Goal: Task Accomplishment & Management: Use online tool/utility

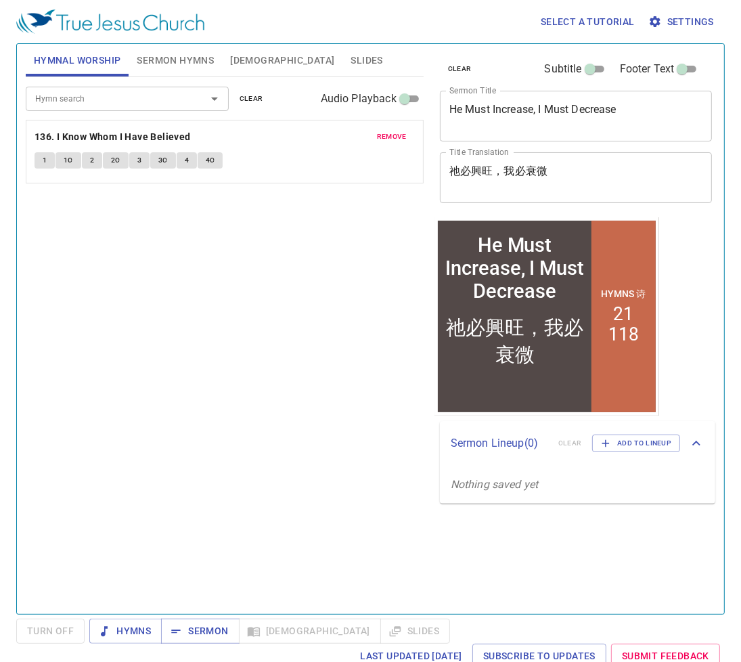
click at [401, 106] on input "Audio Playback" at bounding box center [404, 101] width 49 height 16
checkbox input "true"
select select "1"
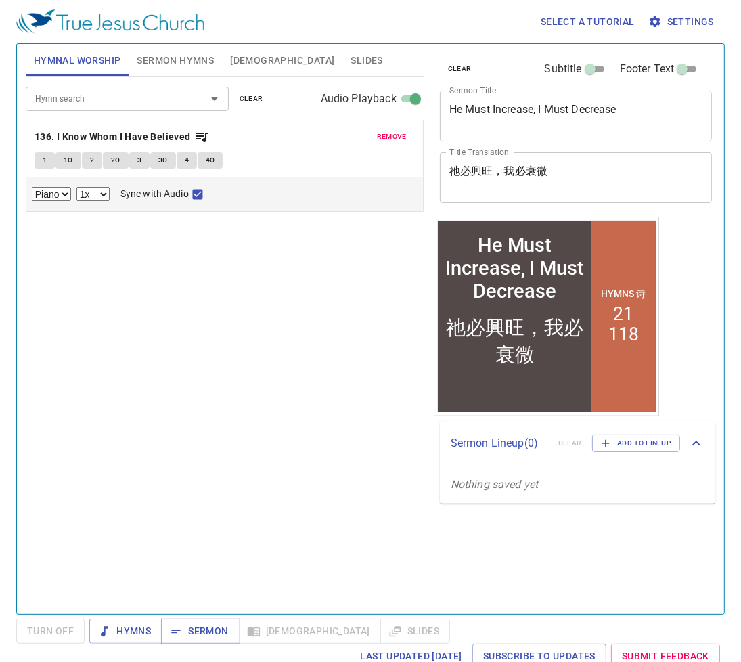
click at [544, 469] on p "Nothing saved yet" at bounding box center [578, 485] width 276 height 38
click at [534, 475] on p "Nothing saved yet" at bounding box center [578, 485] width 276 height 38
click at [624, 448] on span "Add to Lineup" at bounding box center [636, 443] width 70 height 12
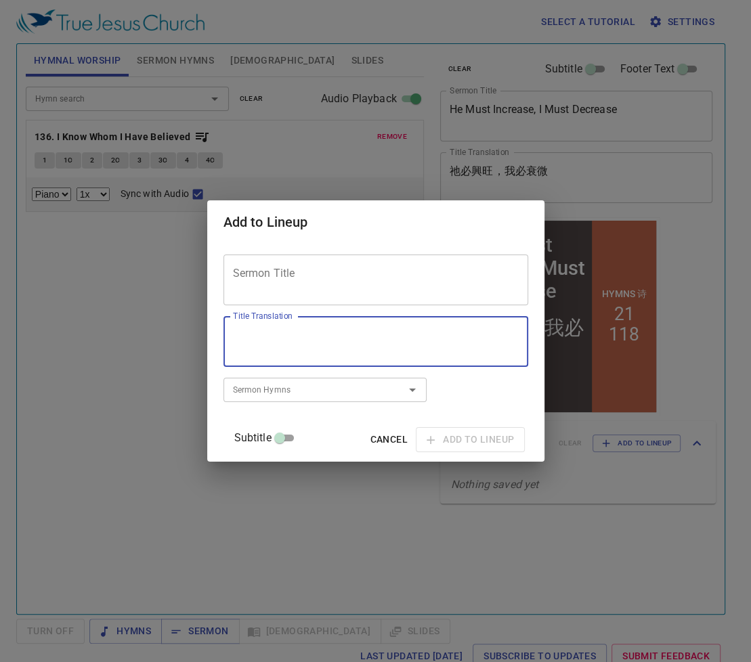
click at [329, 346] on textarea "Title Translation" at bounding box center [376, 342] width 286 height 26
paste textarea "風暴中的平安"
type textarea "風暴中的平安"
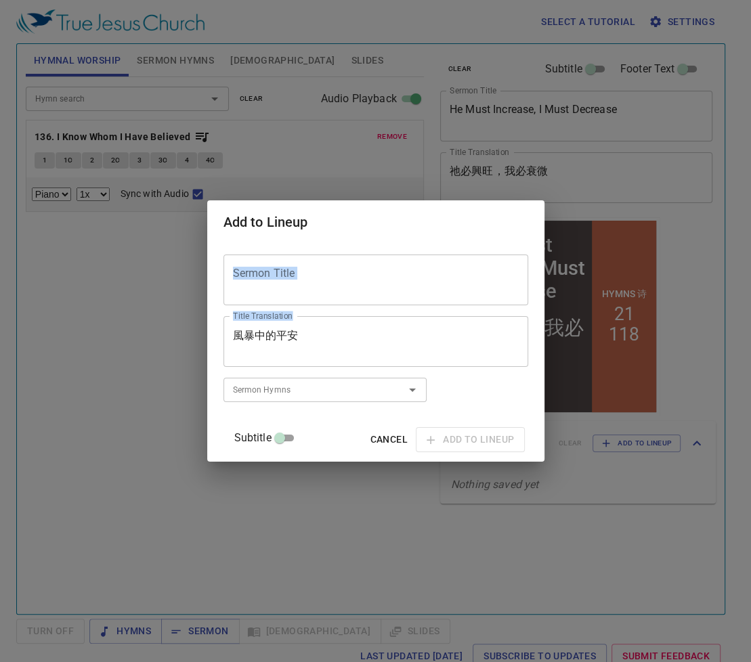
drag, startPoint x: 332, startPoint y: 244, endPoint x: 330, endPoint y: 328, distance: 84.0
click at [331, 328] on div "Add to Lineup Sermon Title Sermon Title Title Translation 風暴中的平安 Title Translat…" at bounding box center [375, 330] width 337 height 261
click at [328, 288] on textarea "Sermon Title" at bounding box center [376, 280] width 286 height 26
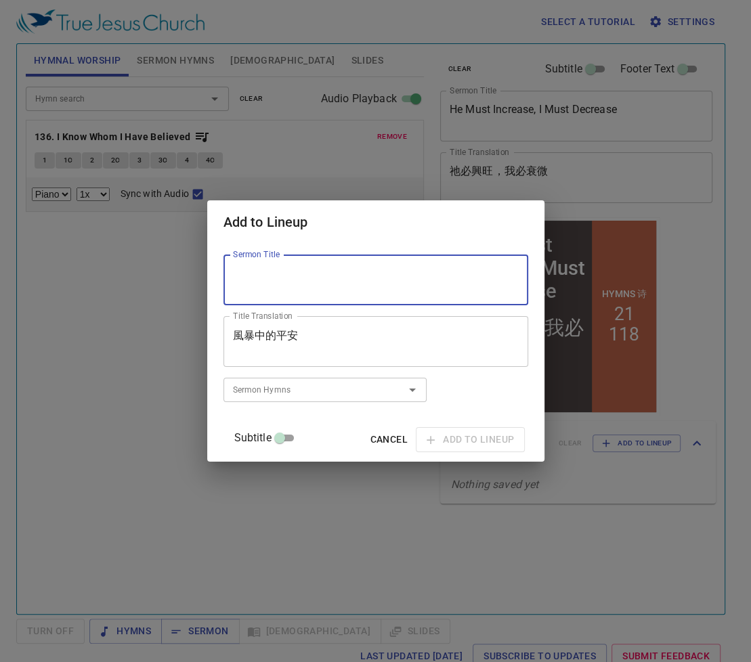
paste textarea "Peace in Times of Storm"
type textarea "Peace in Times of Storm"
click at [459, 441] on span "Add to Lineup" at bounding box center [470, 439] width 87 height 17
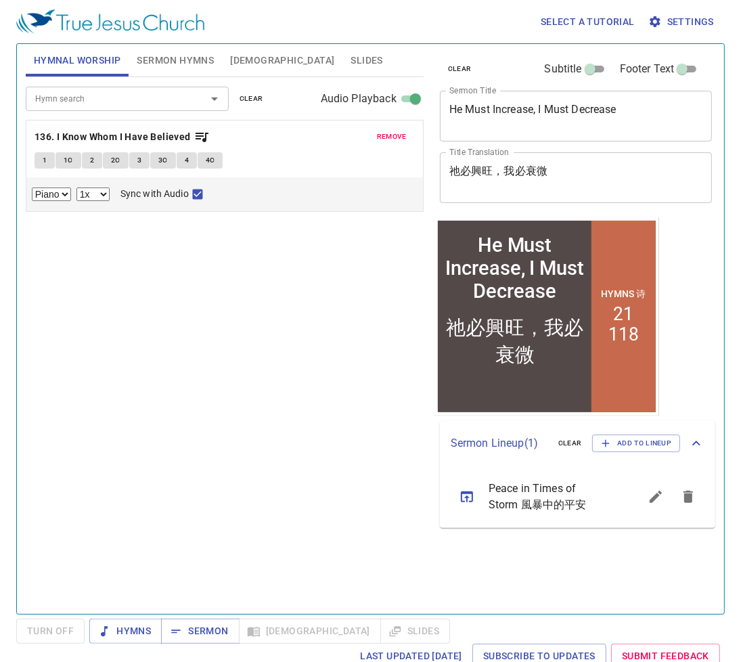
click at [478, 494] on button "sermon lineup list" at bounding box center [467, 497] width 32 height 32
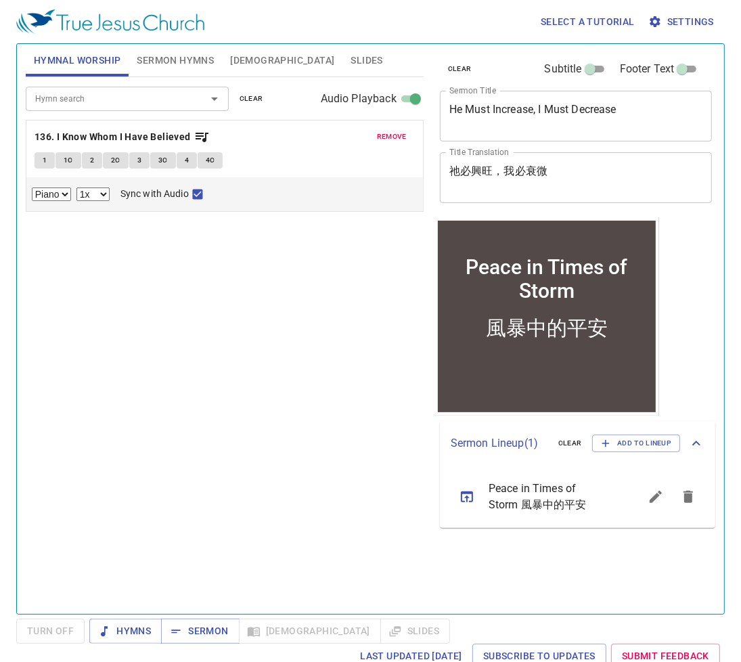
click at [376, 414] on div "Hymn search Hymn search clear Audio Playback remove 136. I Know Whom I Have Bel…" at bounding box center [225, 339] width 398 height 525
click at [165, 60] on span "Sermon Hymns" at bounding box center [175, 60] width 77 height 17
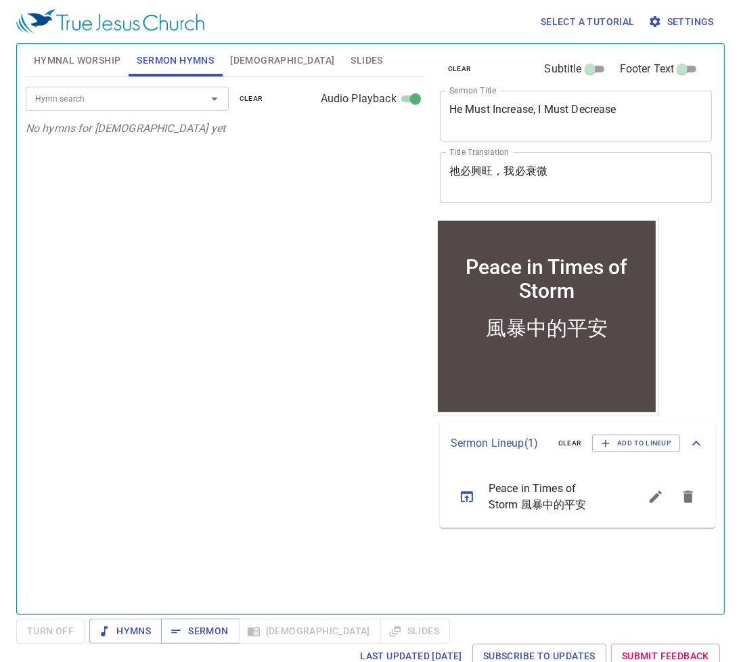
click at [141, 100] on input "Hymn search" at bounding box center [107, 99] width 155 height 16
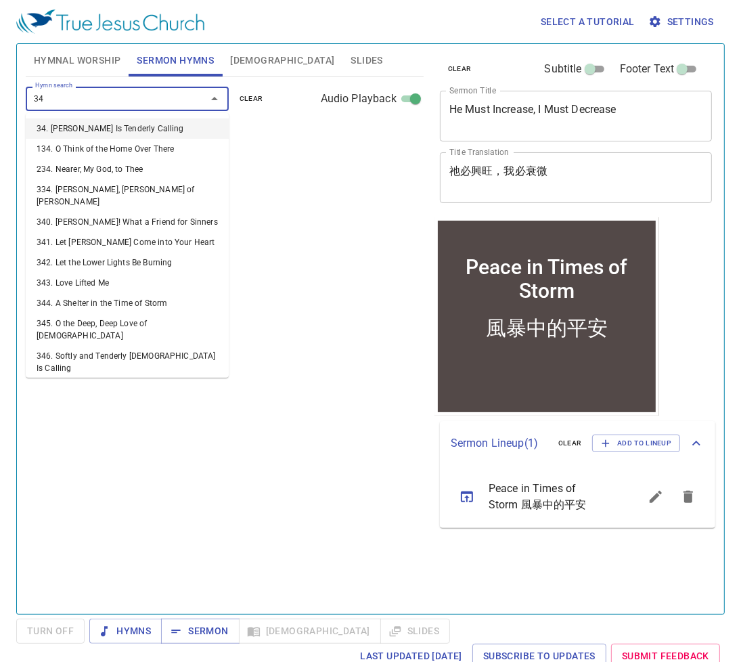
type input "344"
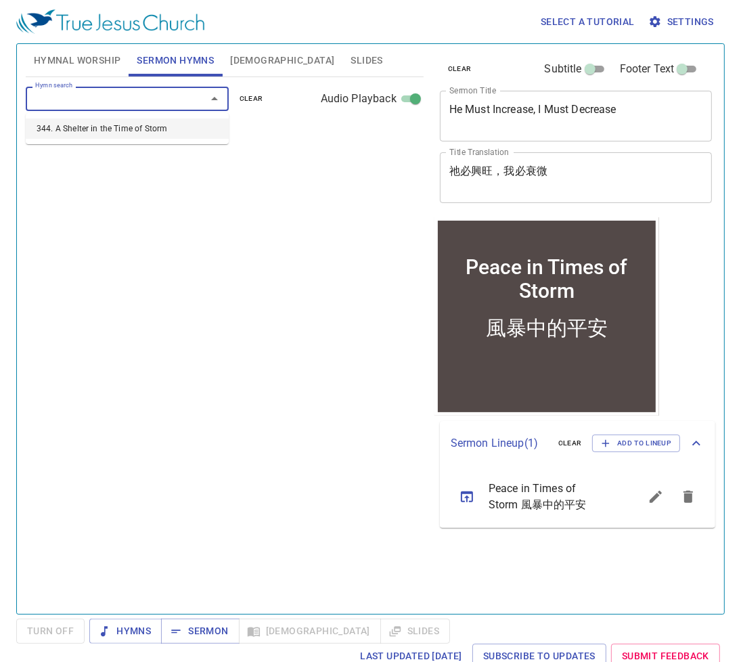
select select "1"
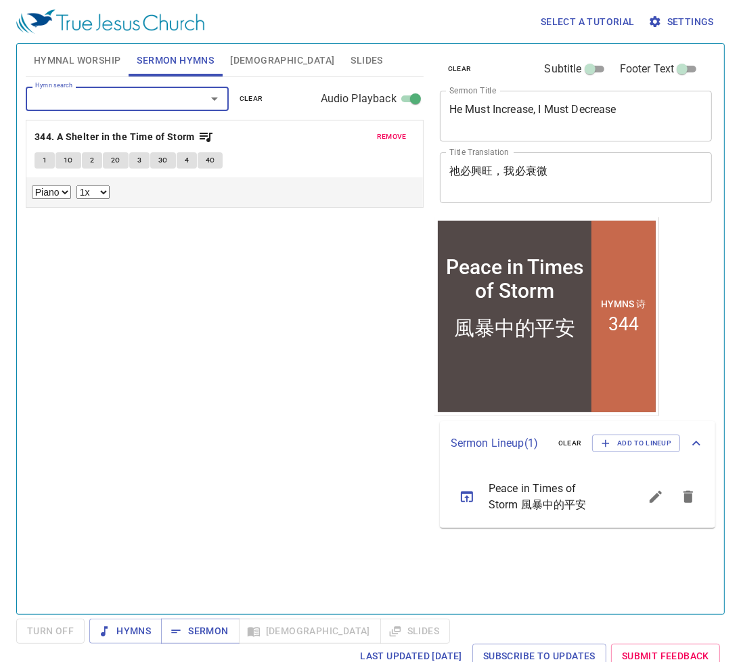
click at [153, 280] on div "Hymn search Hymn search clear Audio Playback remove 344. A Shelter in the Time …" at bounding box center [225, 339] width 398 height 525
drag, startPoint x: 182, startPoint y: 320, endPoint x: 122, endPoint y: 323, distance: 60.3
click at [122, 323] on div "Hymn search Hymn search clear Audio Playback remove 344. A Shelter in the Time …" at bounding box center [225, 339] width 398 height 525
click at [374, 311] on div "Hymn search Hymn search clear Audio Playback remove 344. A Shelter in the Time …" at bounding box center [225, 339] width 398 height 525
click at [101, 136] on b "344. A Shelter in the Time of Storm" at bounding box center [115, 137] width 160 height 17
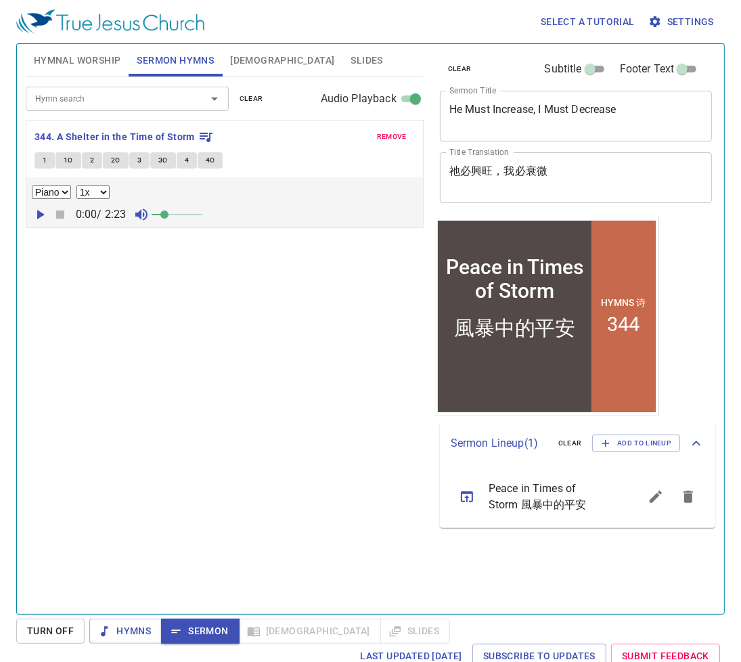
click at [48, 165] on button "1" at bounding box center [45, 160] width 20 height 16
click at [73, 163] on button "1C" at bounding box center [69, 160] width 26 height 16
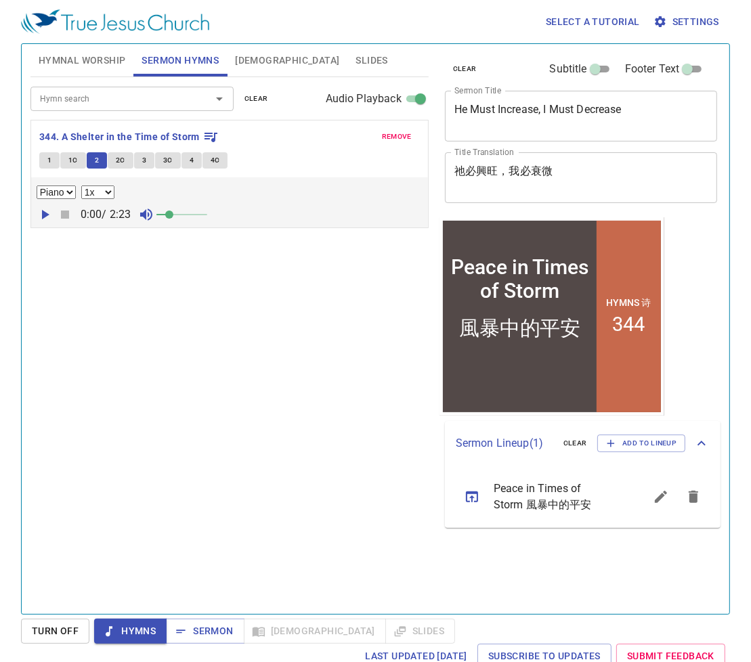
scroll to position [6, 0]
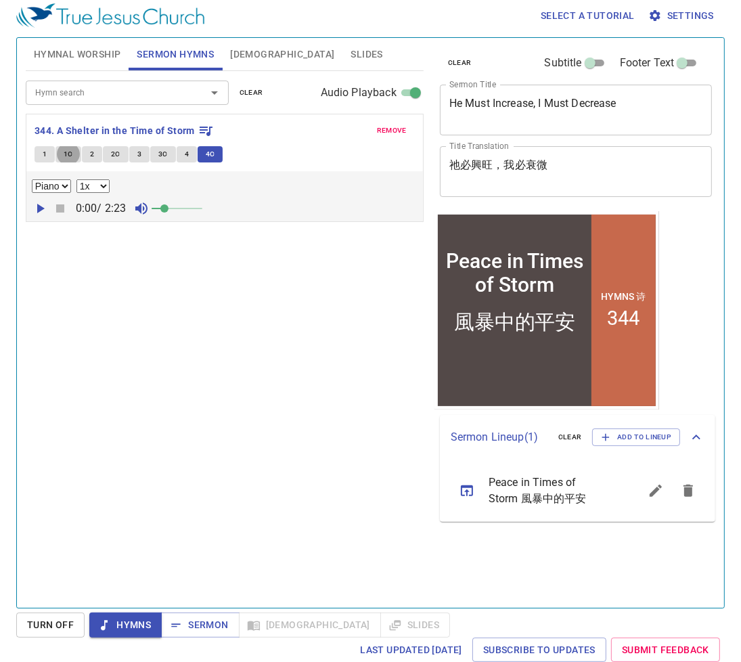
click at [242, 60] on span "[DEMOGRAPHIC_DATA]" at bounding box center [282, 54] width 104 height 17
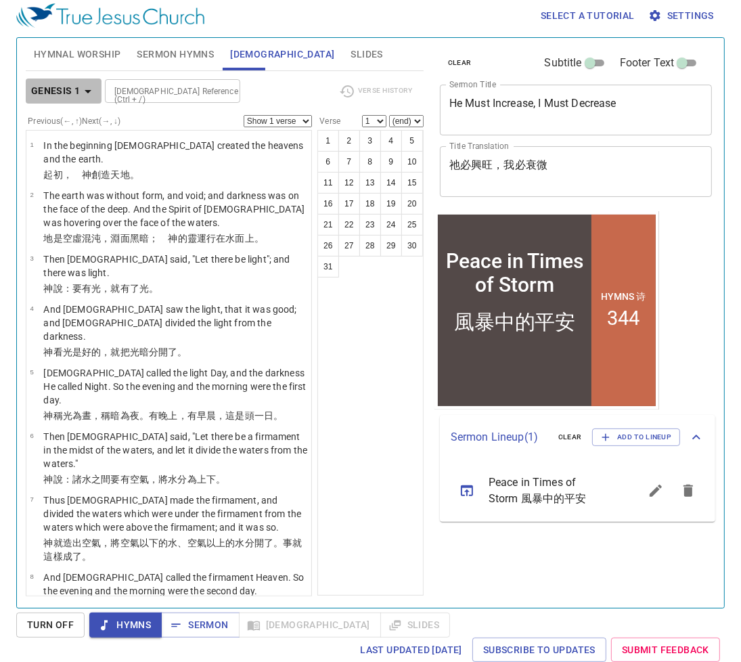
click at [79, 89] on b "Genesis 1" at bounding box center [55, 91] width 49 height 17
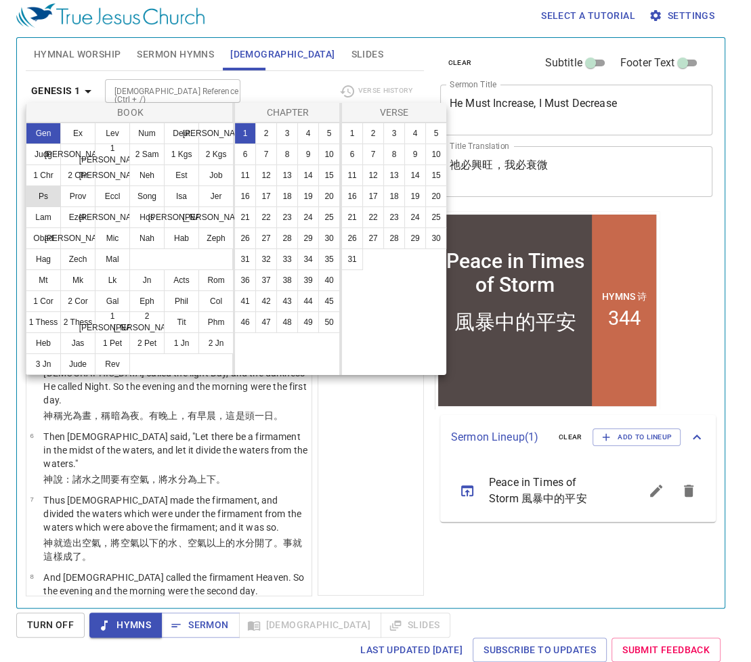
click at [0, 0] on button "Ps" at bounding box center [0, 0] width 0 height 0
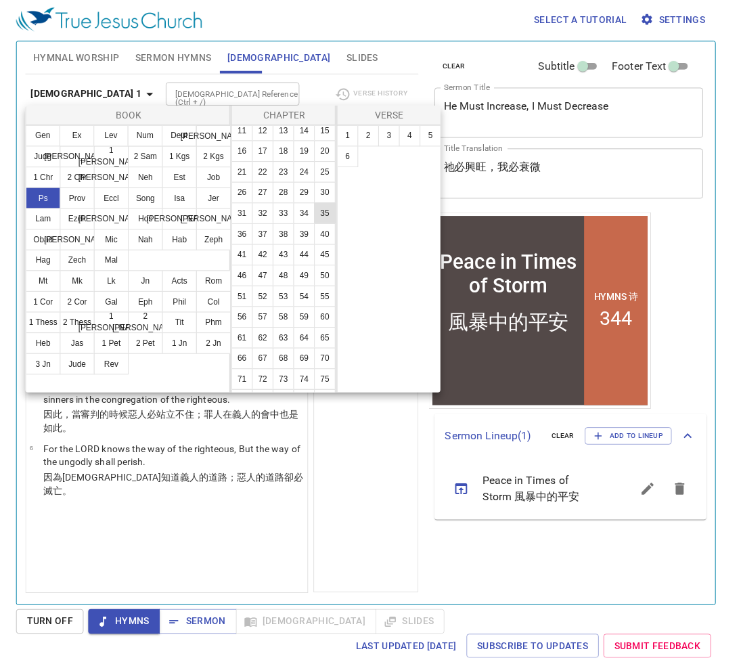
scroll to position [54, 0]
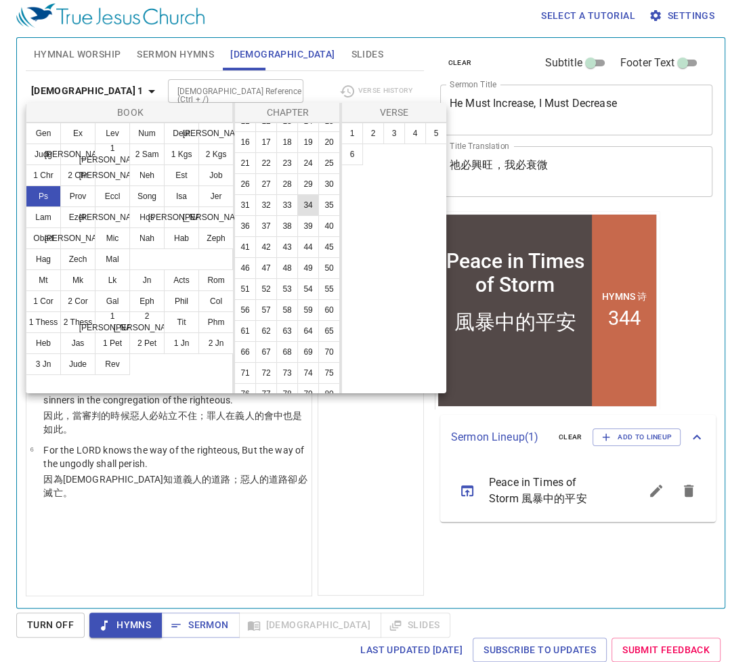
click at [0, 0] on button "34" at bounding box center [0, 0] width 0 height 0
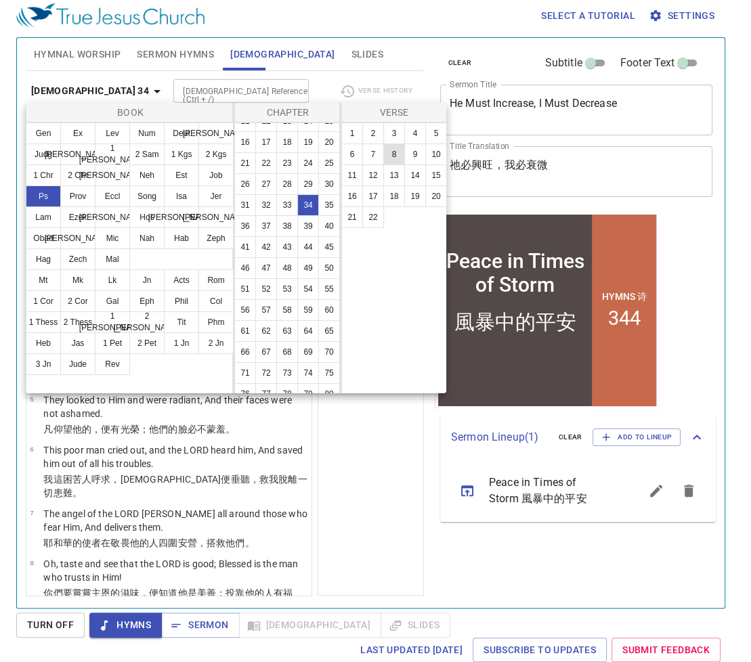
click at [0, 0] on button "8" at bounding box center [0, 0] width 0 height 0
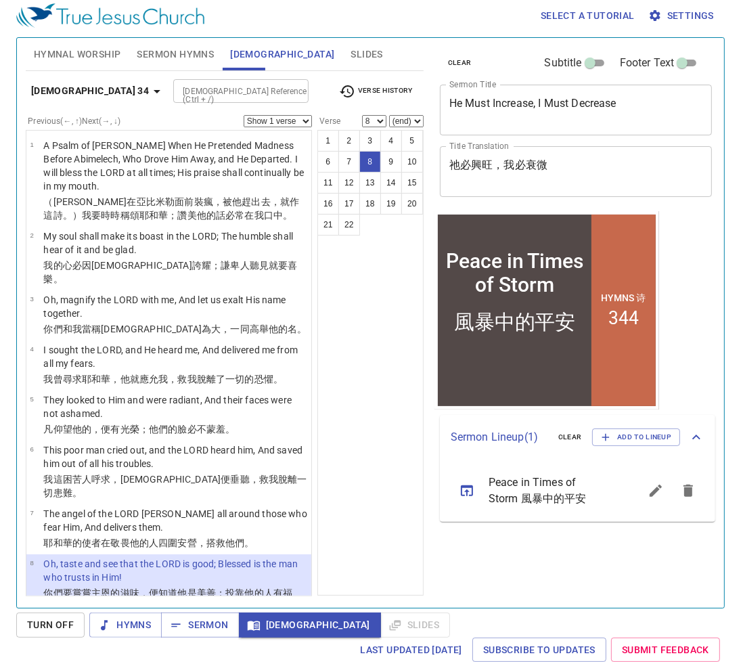
click at [386, 458] on div "1 2 3 4 5 6 7 8 9 10 11 12 13 14 15 16 17 18 19 20 21 22" at bounding box center [371, 363] width 106 height 466
click at [370, 487] on div "1 2 3 4 5 6 7 8 9 10 11 12 13 14 15 16 17 18 19 20 21 22" at bounding box center [371, 363] width 106 height 466
click at [400, 479] on div "1 2 3 4 5 6 7 8 9 10 11 12 13 14 15 16 17 18 19 20 21 22" at bounding box center [371, 363] width 106 height 466
click at [391, 473] on div "1 2 3 4 5 6 7 8 9 10 11 12 13 14 15 16 17 18 19 20 21 22" at bounding box center [371, 363] width 106 height 466
click at [149, 96] on icon "button" at bounding box center [157, 91] width 16 height 16
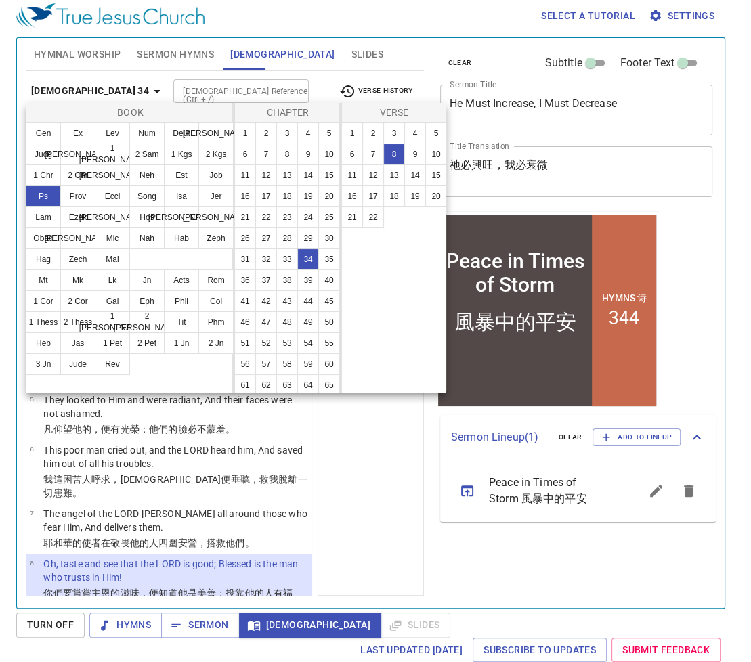
click at [0, 0] on ul "Gen Ex Lev Num Deut Josh Judg Ruth 1 Sam 2 Sam 1 Kgs 2 Kgs 1 Chr 2 Chr Ezra Neh…" at bounding box center [0, 0] width 0 height 0
click at [0, 0] on button "Mk" at bounding box center [0, 0] width 0 height 0
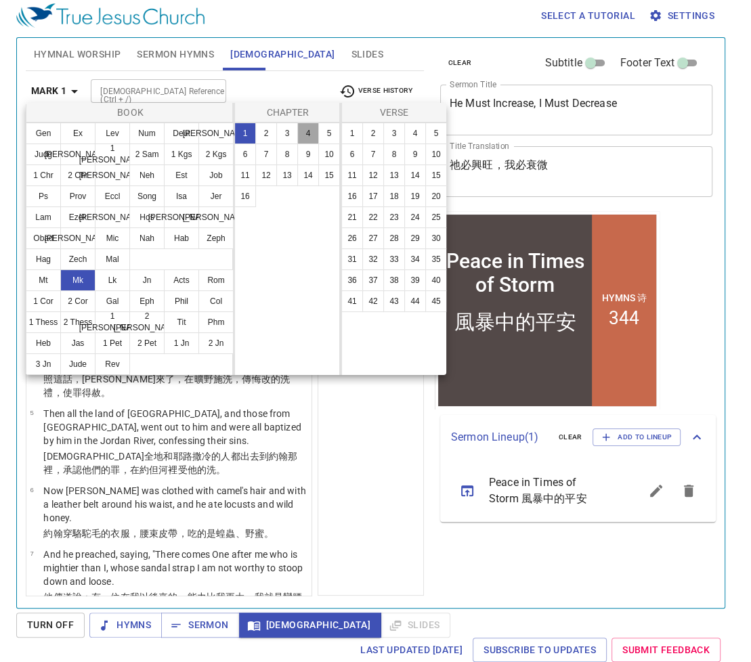
click at [0, 0] on button "4" at bounding box center [0, 0] width 0 height 0
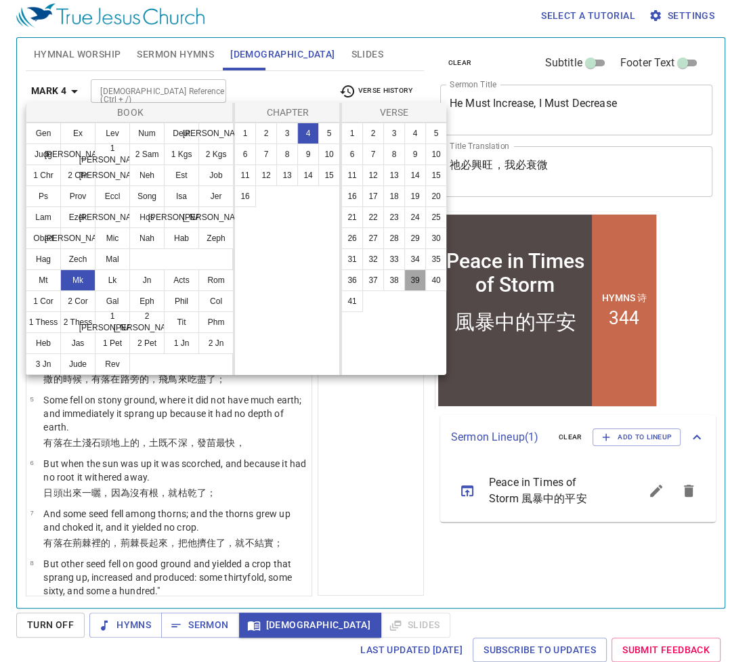
click at [0, 0] on button "39" at bounding box center [0, 0] width 0 height 0
select select "39"
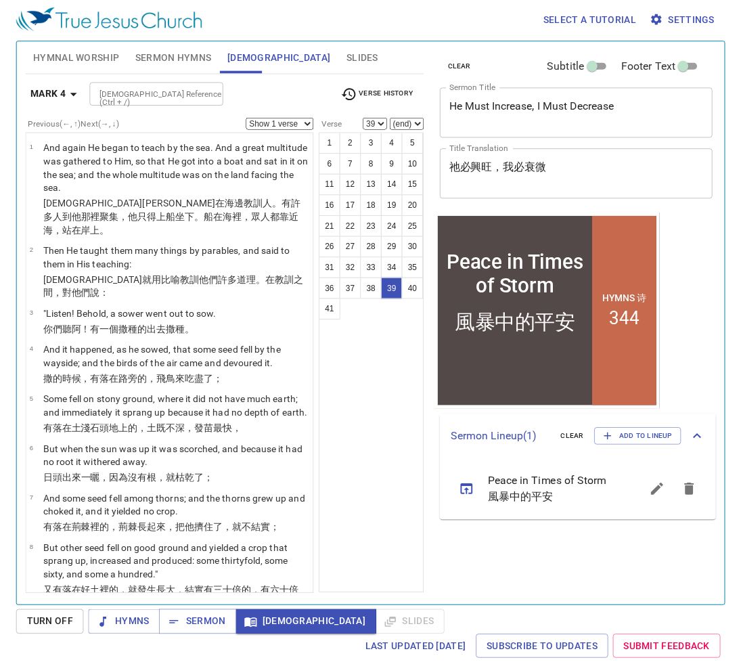
scroll to position [2115, 0]
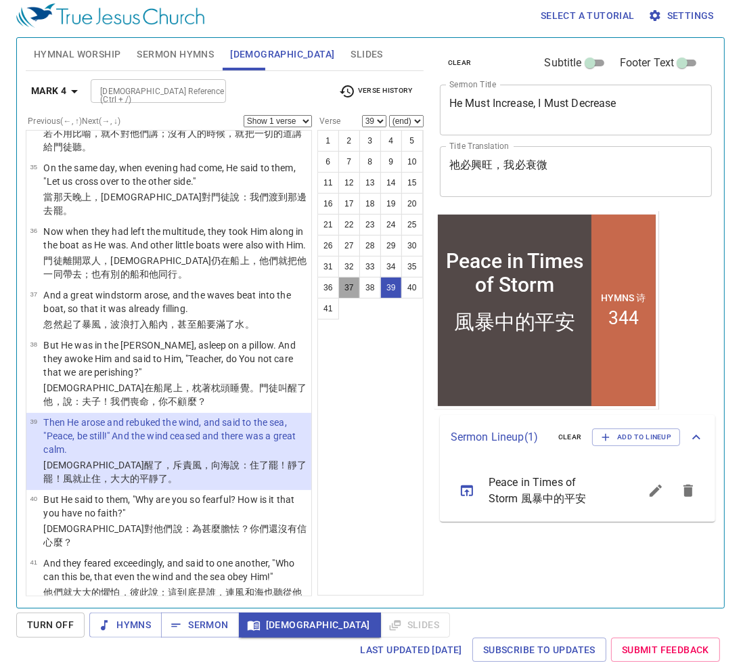
click at [352, 282] on button "37" at bounding box center [350, 288] width 22 height 22
select select "37"
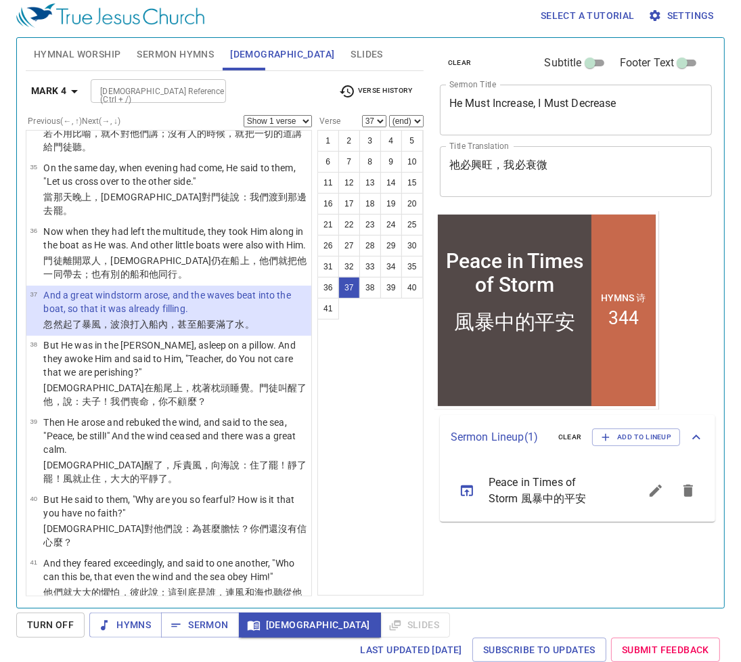
click at [303, 119] on select "Show 1 verse Show 2 verses Show 3 verses Show 4 verses Show 5 verses" at bounding box center [278, 121] width 68 height 12
select select "2"
click at [244, 115] on select "Show 1 verse Show 2 verses Show 3 verses Show 4 verses Show 5 verses" at bounding box center [278, 121] width 68 height 12
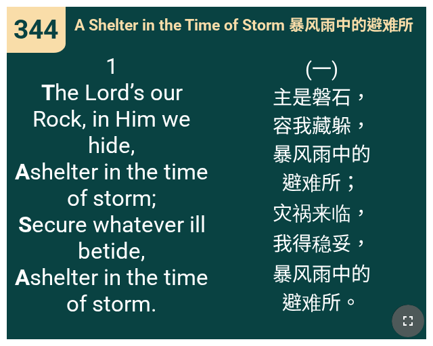
click at [403, 314] on icon "button" at bounding box center [408, 321] width 16 height 16
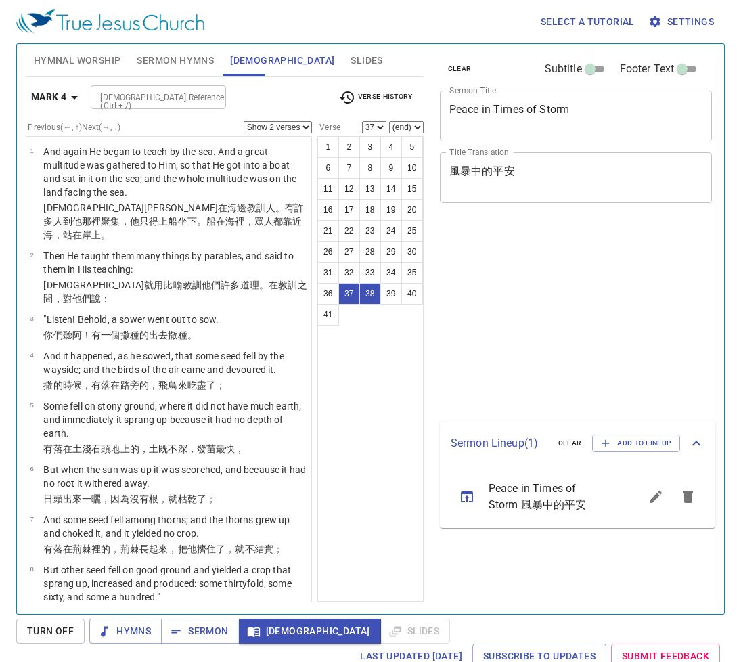
select select "2"
select select "37"
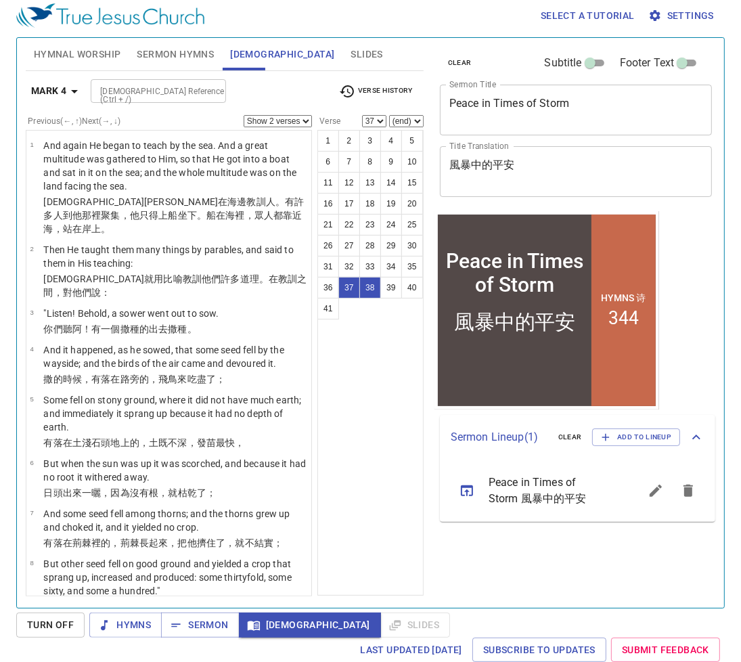
scroll to position [2115, 0]
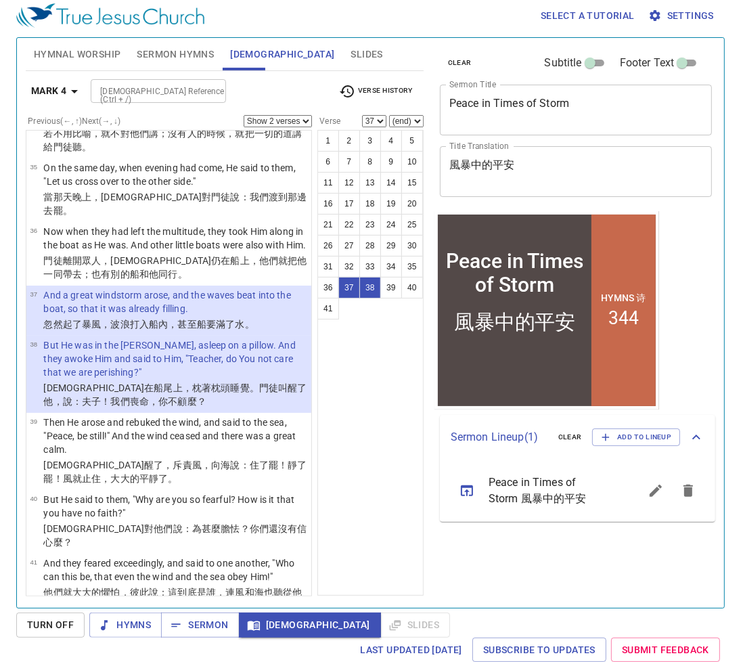
click at [301, 121] on select "Show 1 verse Show 2 verses Show 3 verses Show 4 verses Show 5 verses" at bounding box center [278, 121] width 68 height 12
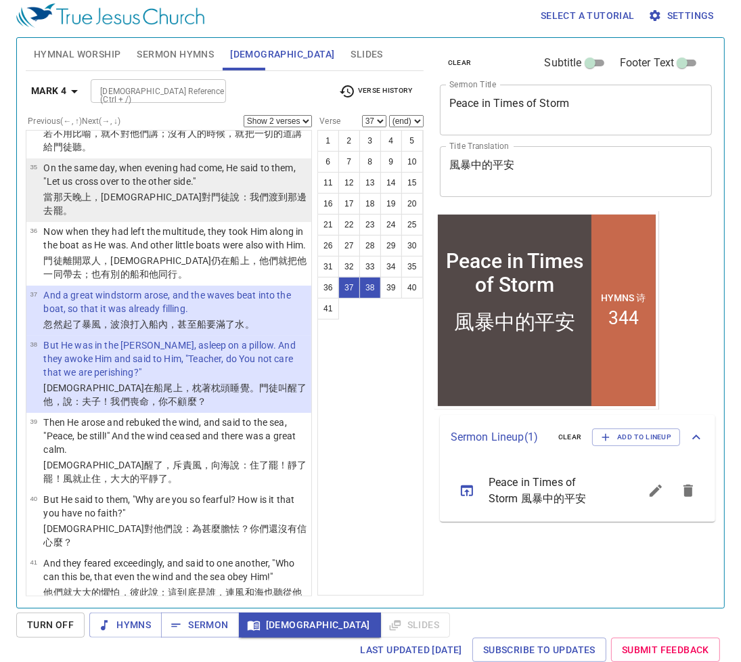
select select "1"
click at [244, 115] on select "Show 1 verse Show 2 verses Show 3 verses Show 4 verses Show 5 verses" at bounding box center [278, 121] width 68 height 12
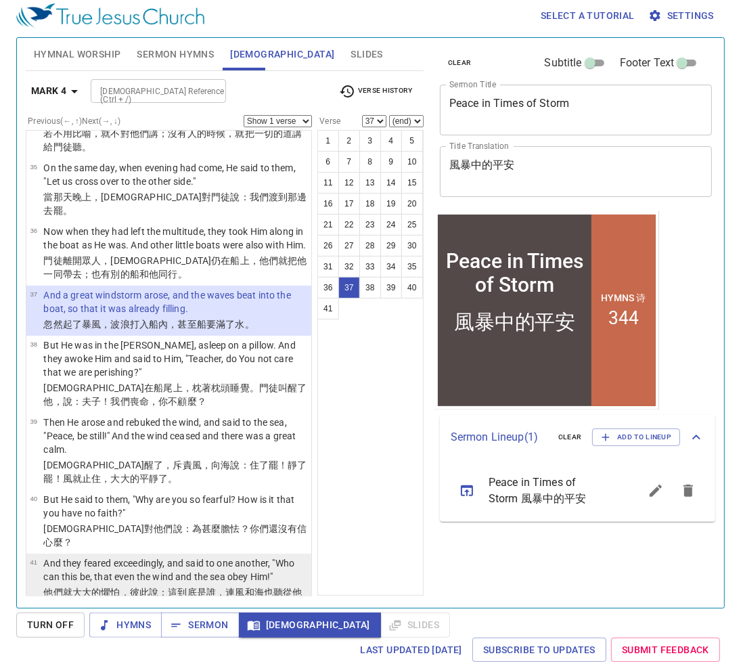
click at [263, 587] on wg2281 "也聽從 他 了。" at bounding box center [172, 599] width 259 height 24
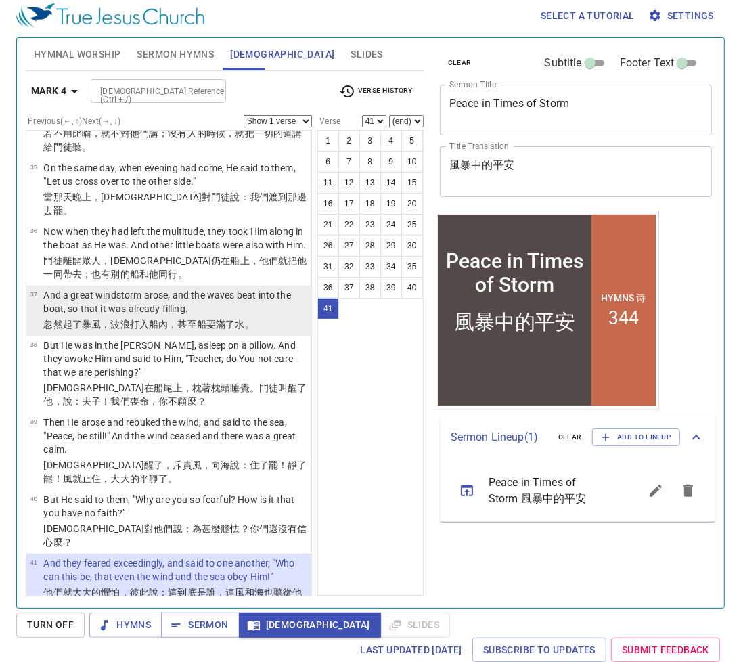
click at [226, 319] on wg1072 "滿了 水。" at bounding box center [235, 324] width 39 height 11
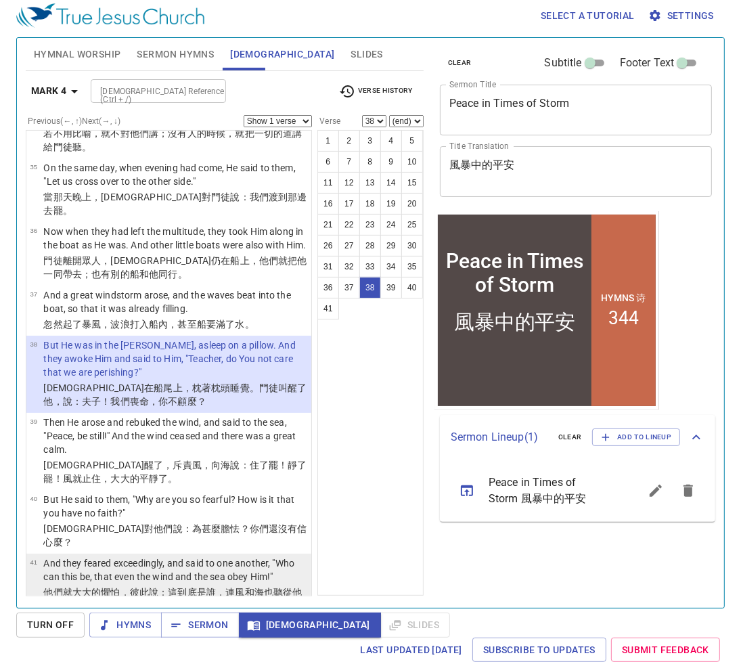
click at [208, 557] on p "And they feared exceedingly, and said to one another, "Who can this be, that ev…" at bounding box center [175, 570] width 264 height 27
select select "41"
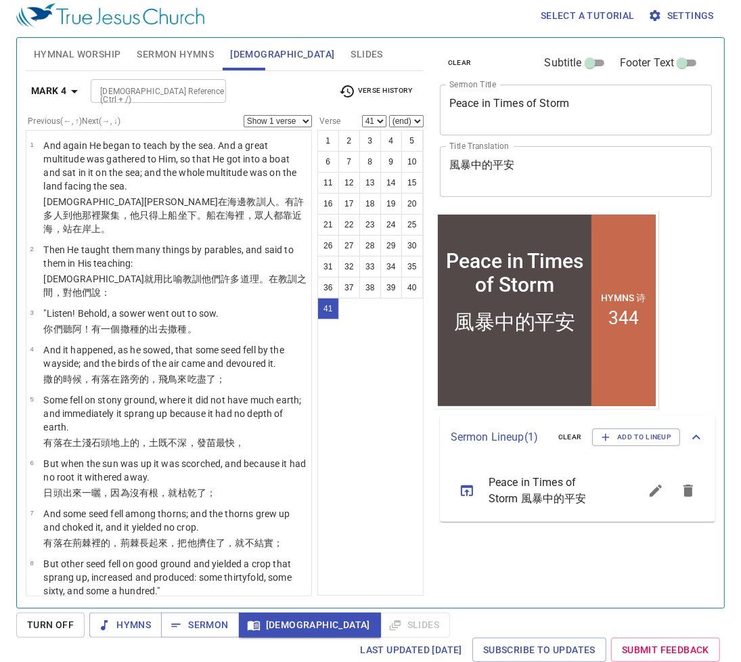
scroll to position [2115, 0]
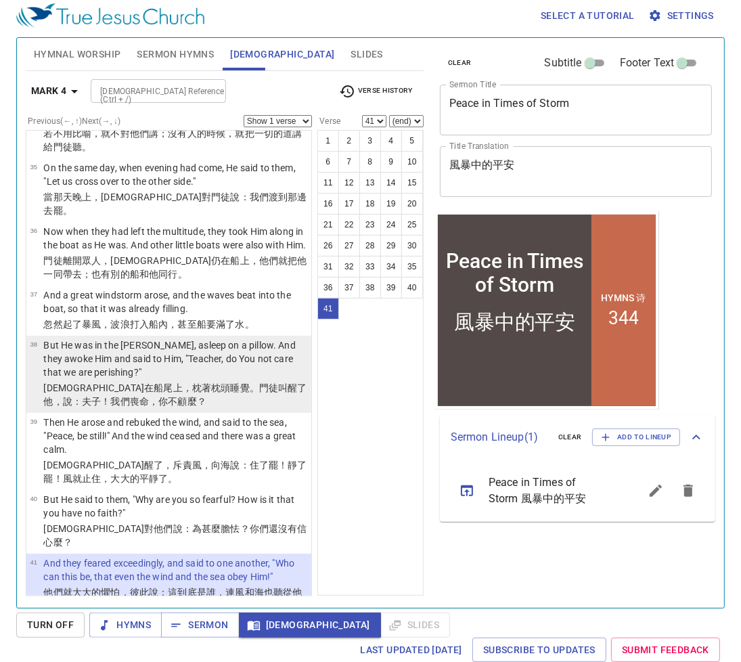
click at [190, 383] on wg2518 "。門徒叫醒了 他 ，說 ：夫子 ！我們喪命 ，你不 顧麼？" at bounding box center [174, 395] width 263 height 24
select select "38"
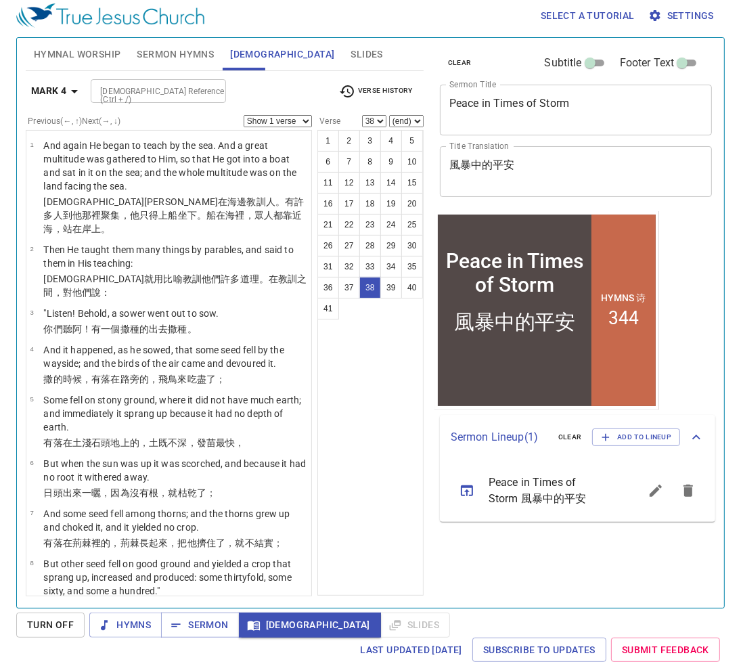
scroll to position [2115, 0]
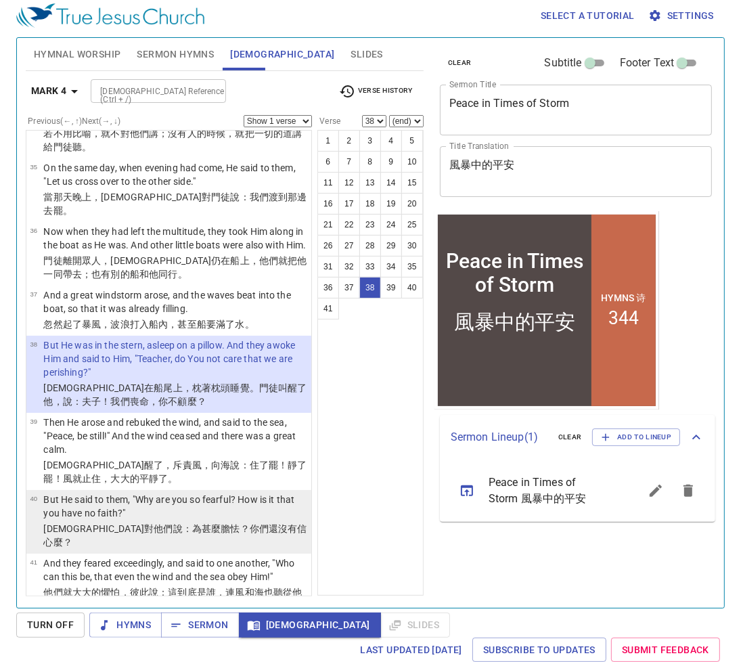
click at [269, 494] on p "But He said to them, "Why are you so fearful? How is it that you have no faith?"" at bounding box center [175, 506] width 264 height 27
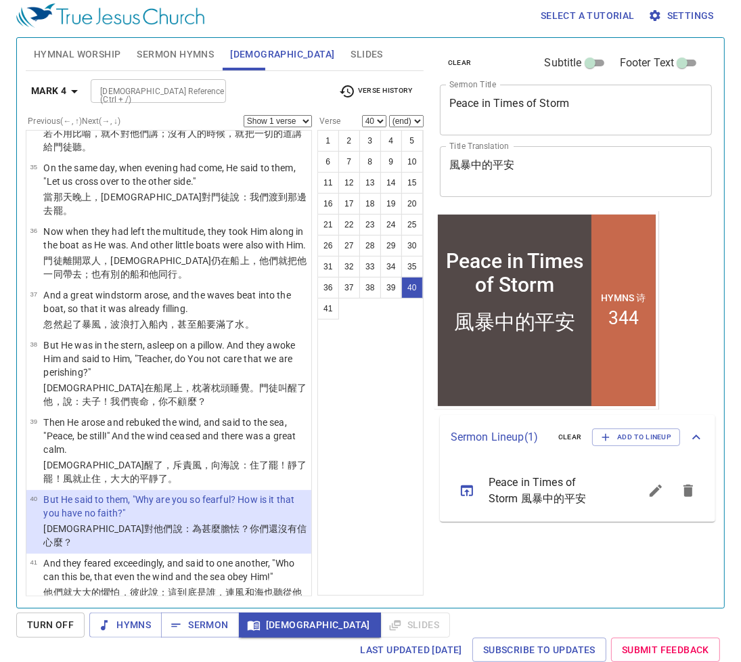
click at [48, 98] on b "Mark 4" at bounding box center [48, 91] width 35 height 17
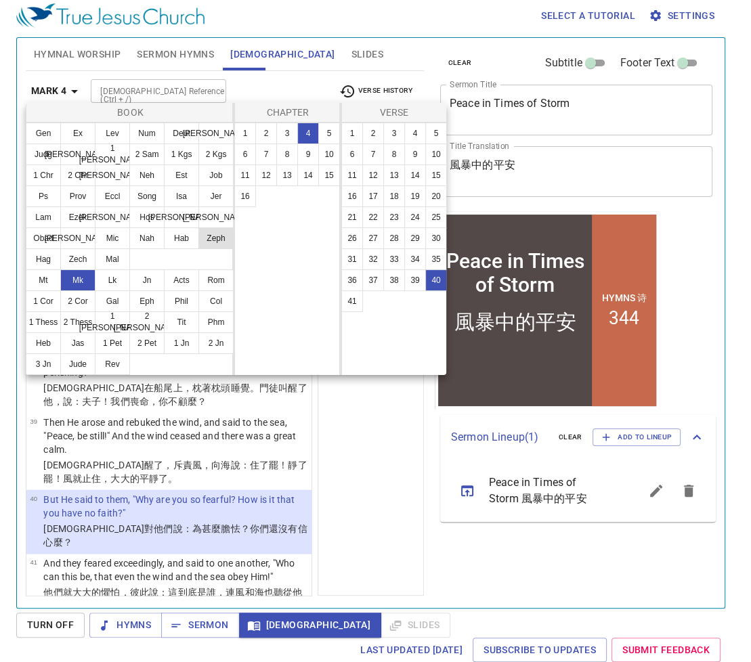
click at [0, 0] on button "Zeph" at bounding box center [0, 0] width 0 height 0
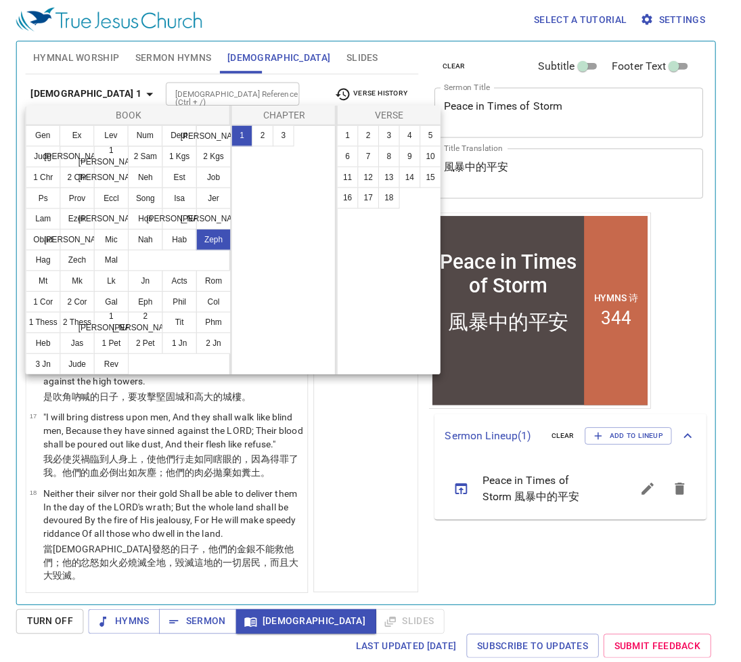
scroll to position [0, 0]
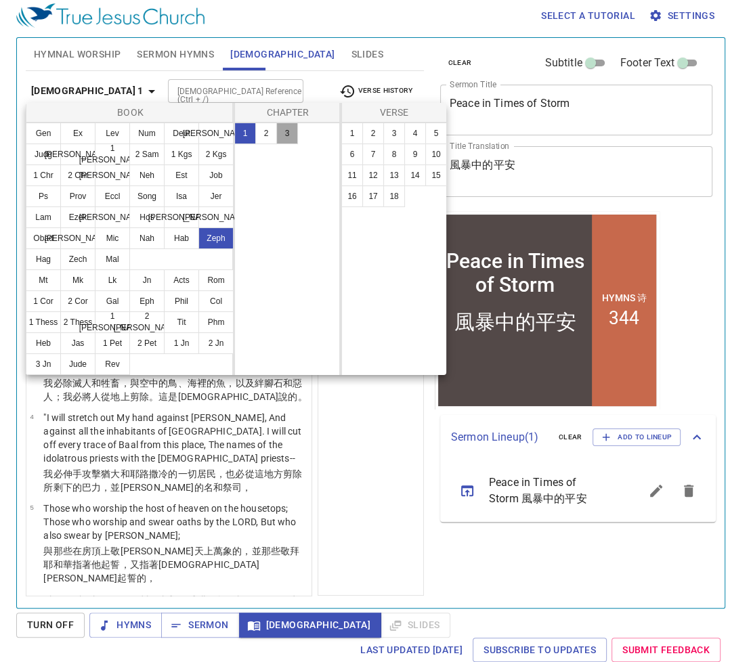
click at [287, 133] on button "3" at bounding box center [287, 134] width 22 height 22
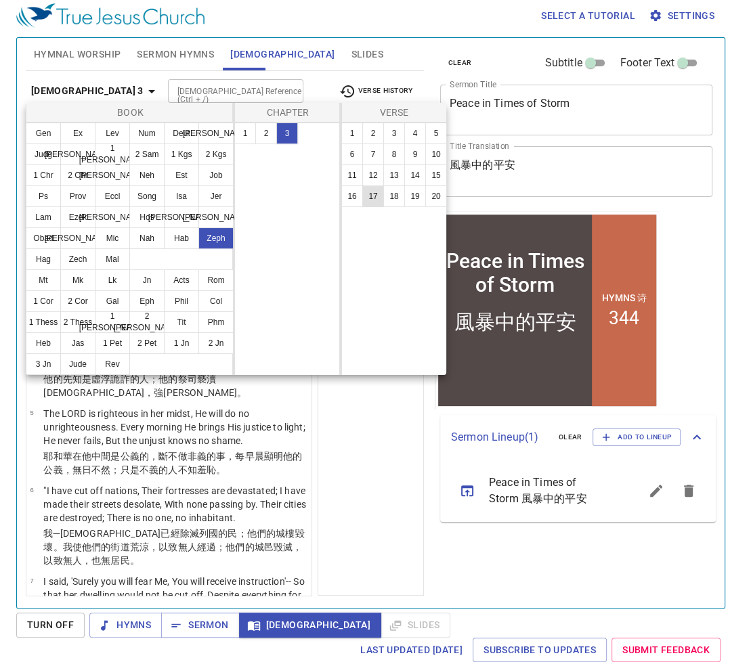
click at [0, 0] on button "17" at bounding box center [0, 0] width 0 height 0
select select "17"
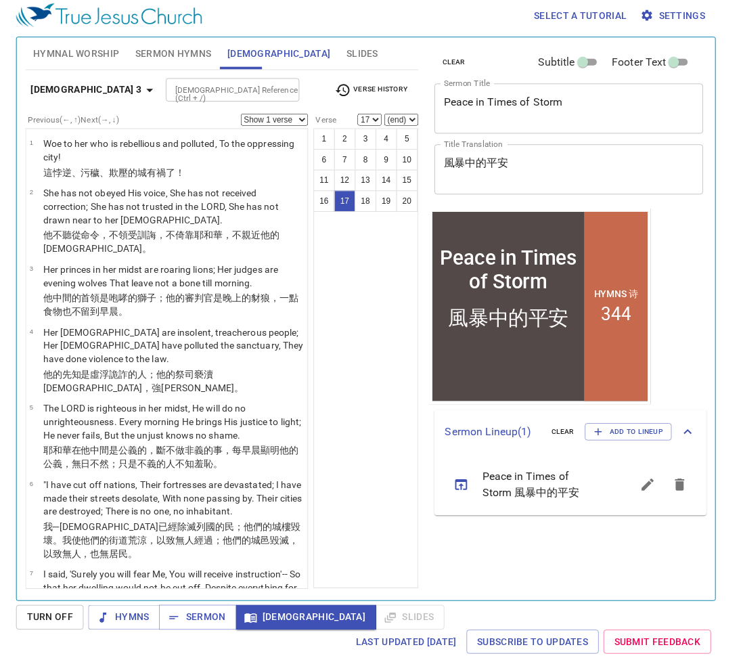
scroll to position [1033, 0]
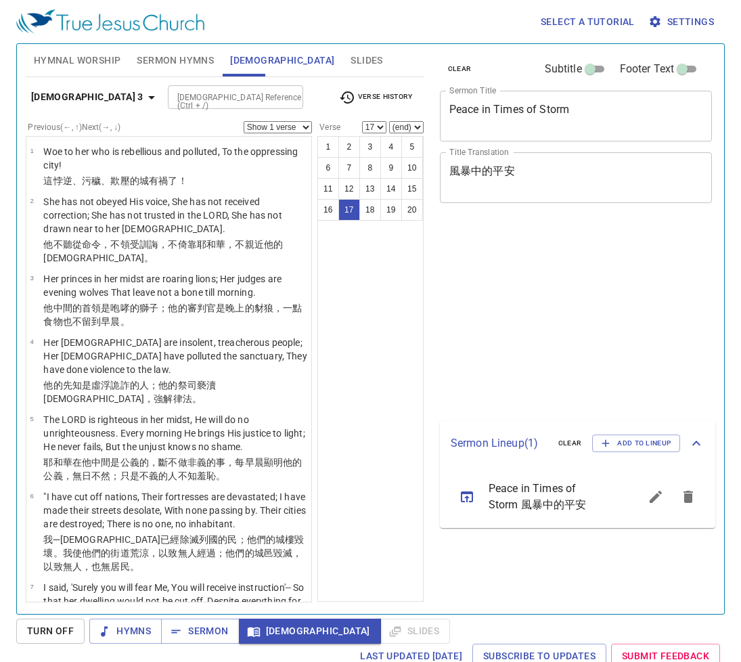
select select "17"
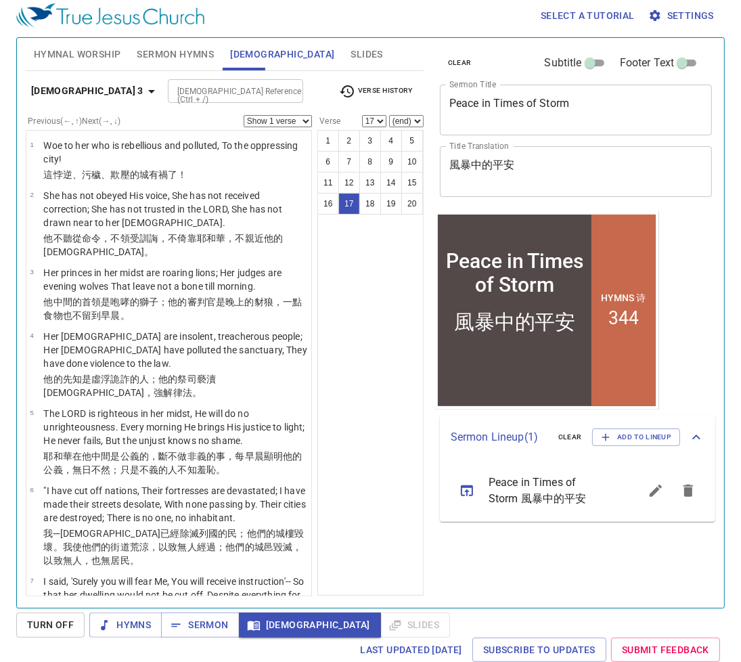
scroll to position [1033, 0]
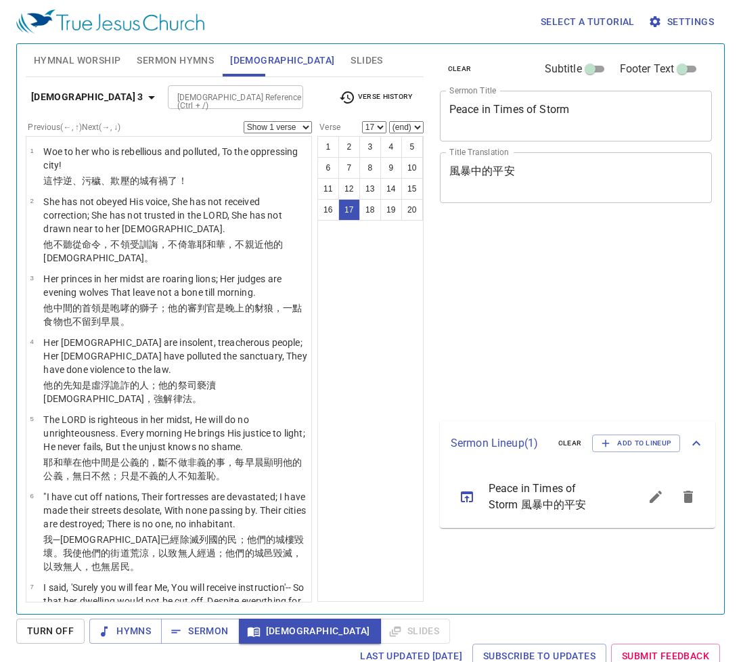
select select "17"
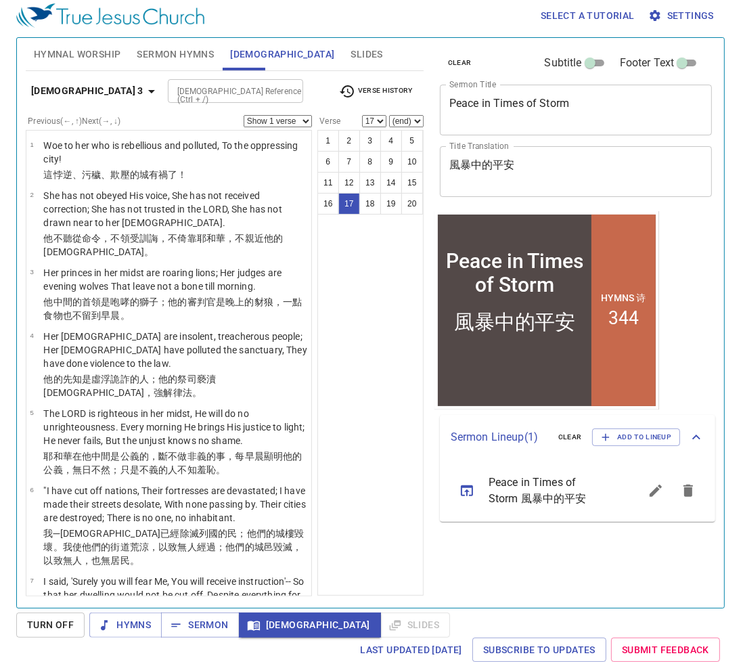
scroll to position [1033, 0]
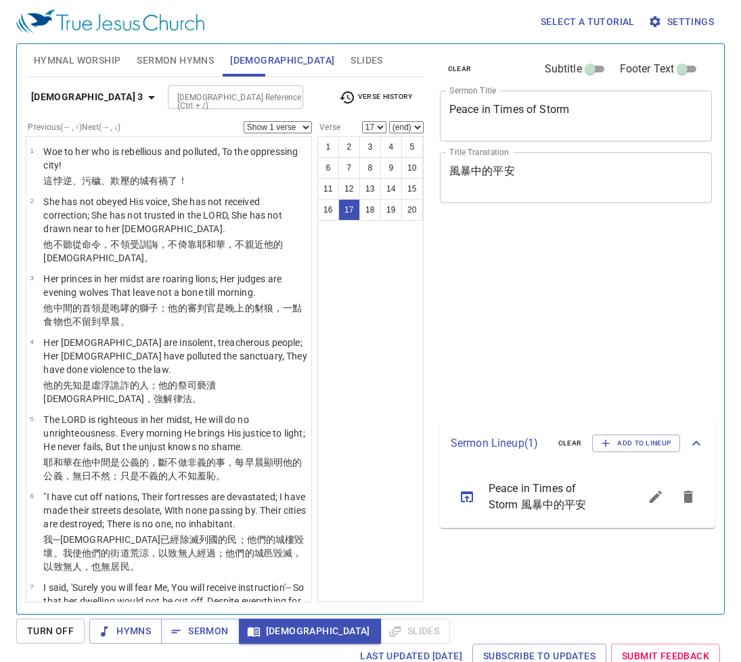
select select "17"
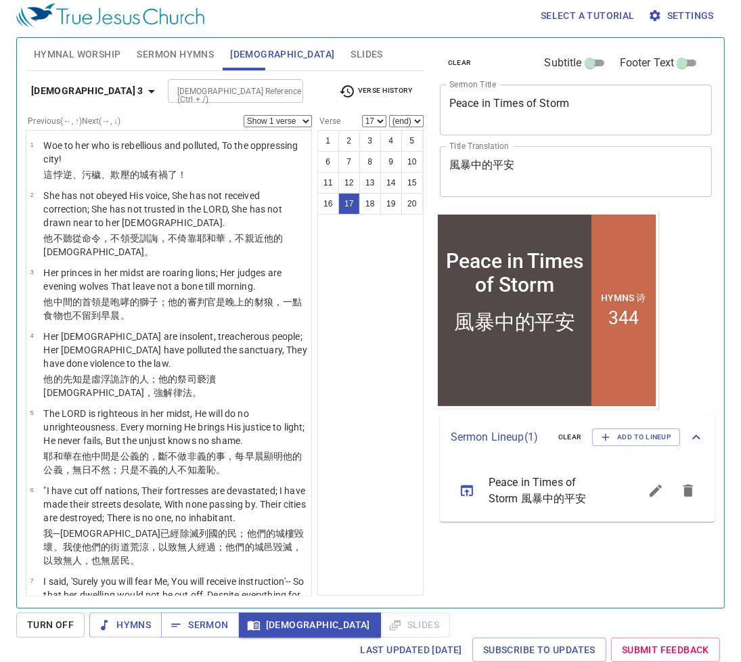
scroll to position [1033, 0]
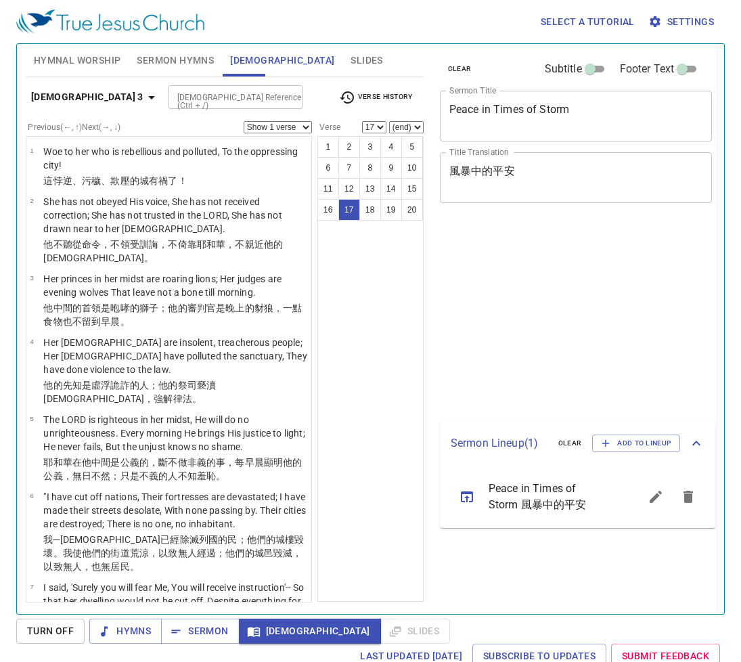
select select "17"
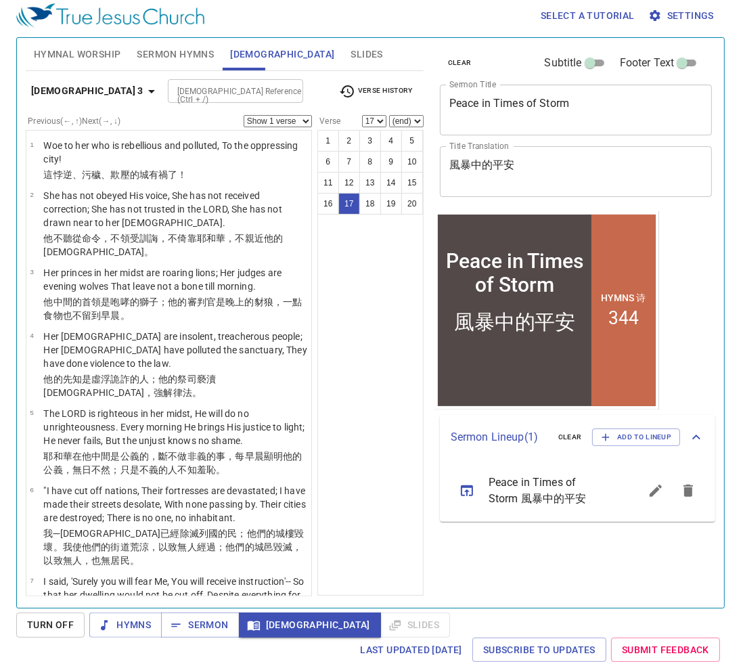
scroll to position [1033, 0]
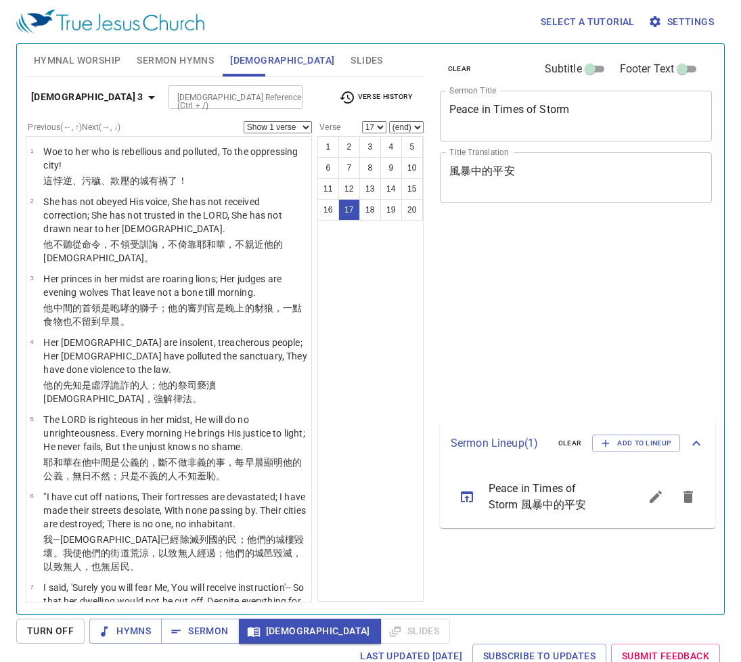
select select "17"
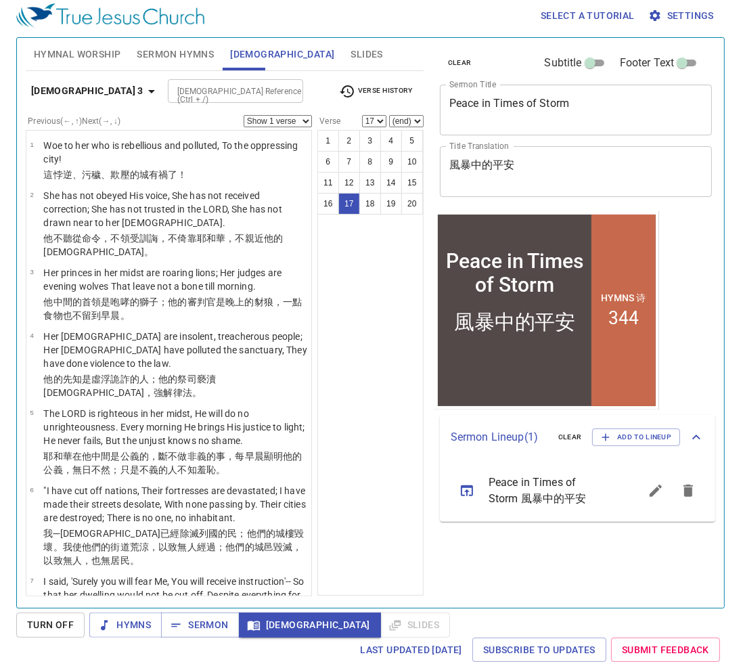
scroll to position [1033, 0]
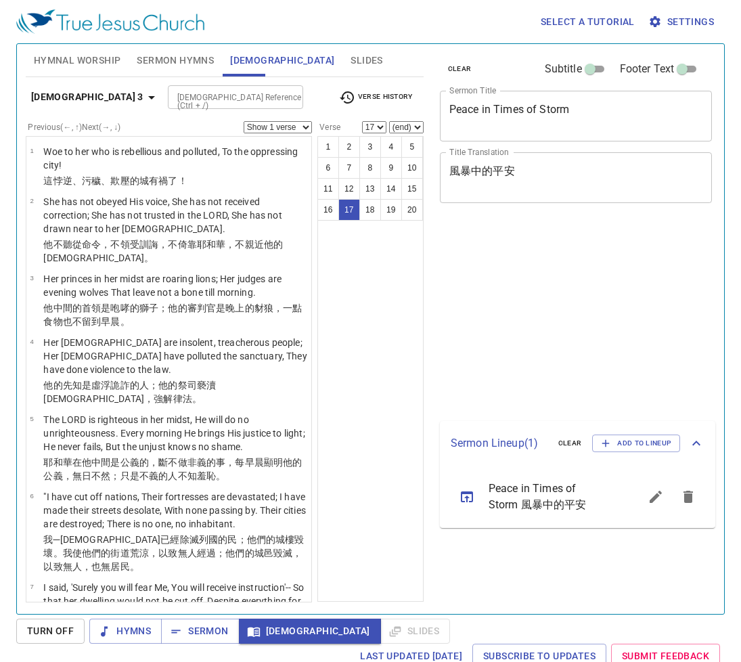
select select "17"
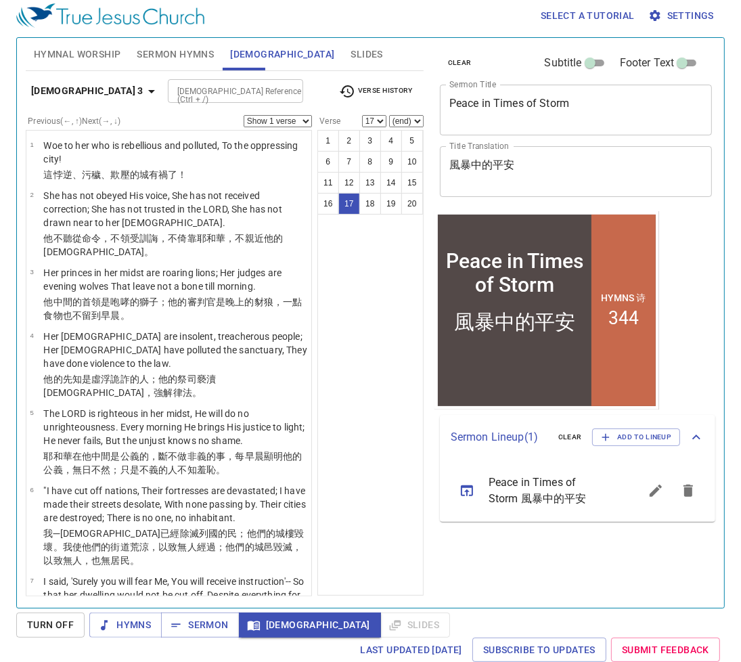
scroll to position [1033, 0]
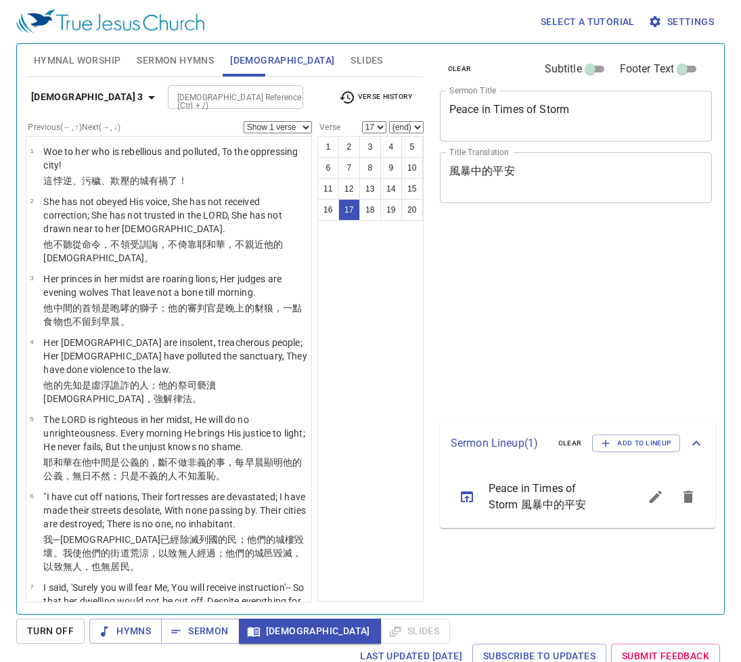
select select "17"
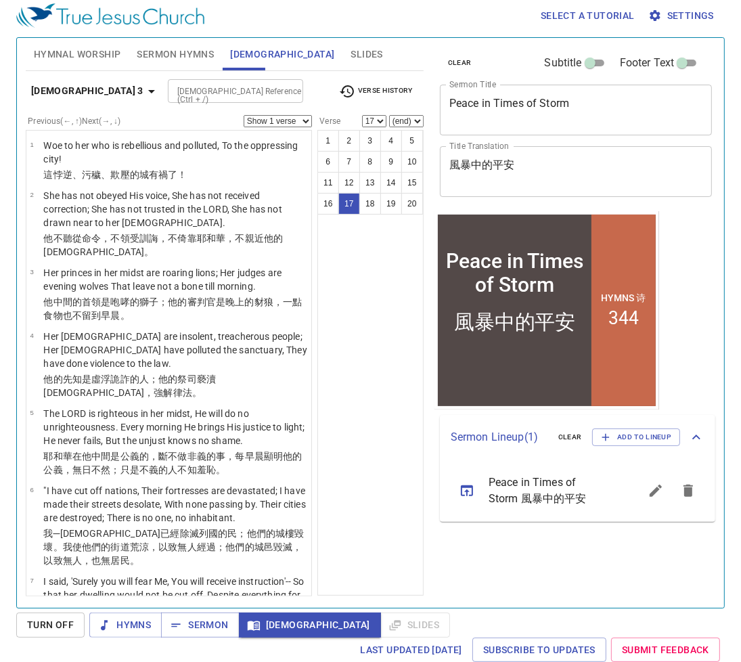
scroll to position [1033, 0]
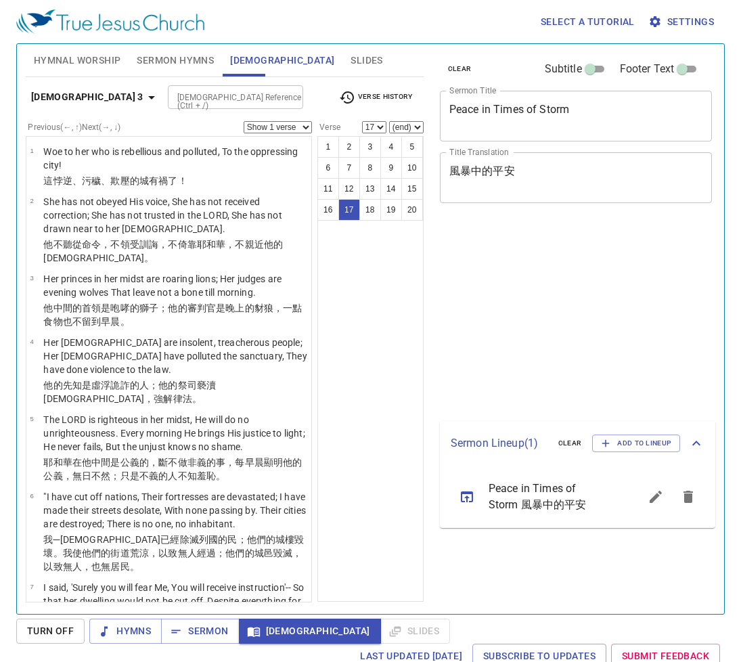
select select "17"
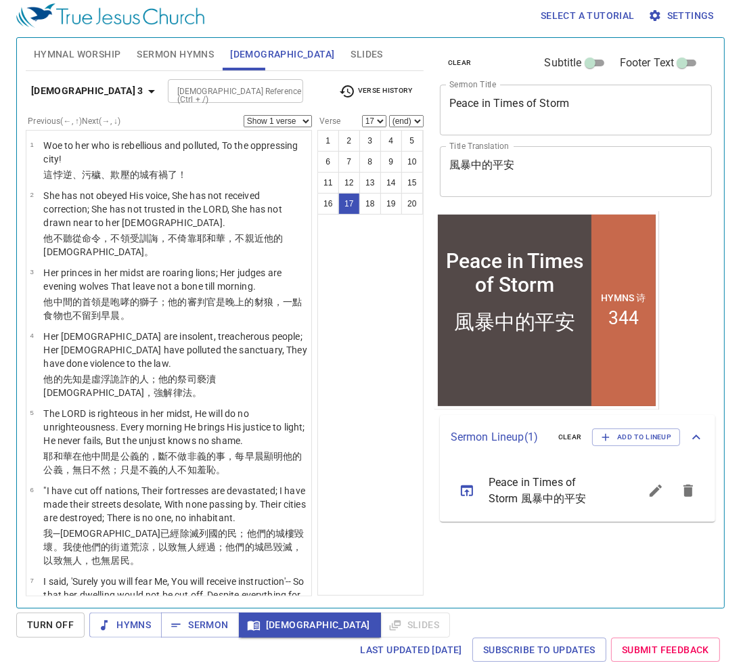
scroll to position [1033, 0]
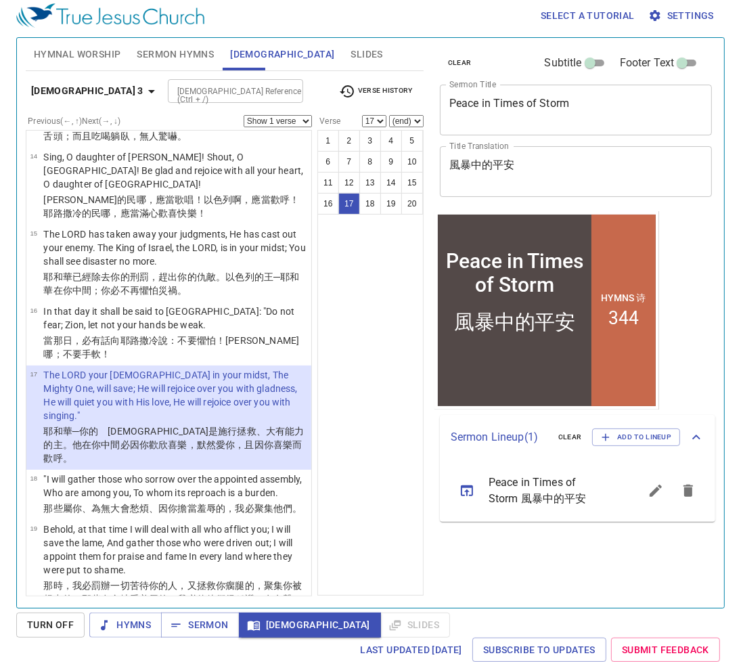
click at [394, 341] on div "1 2 3 4 5 6 7 8 9 10 11 12 13 14 15 16 17 18 19 20" at bounding box center [371, 363] width 106 height 466
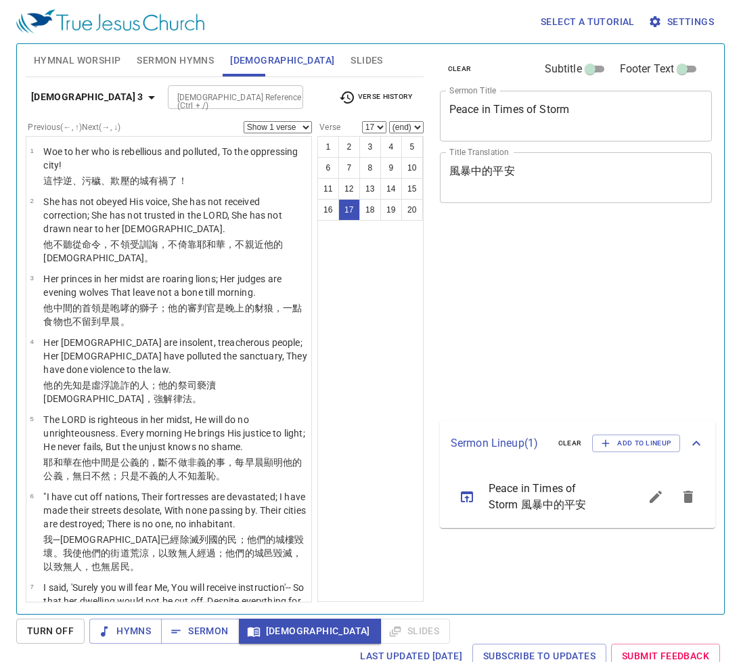
select select "17"
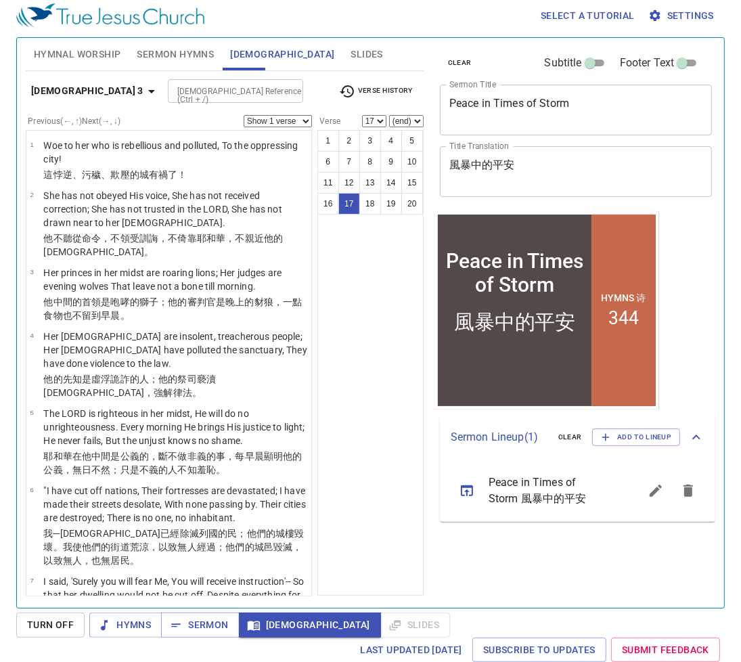
scroll to position [1033, 0]
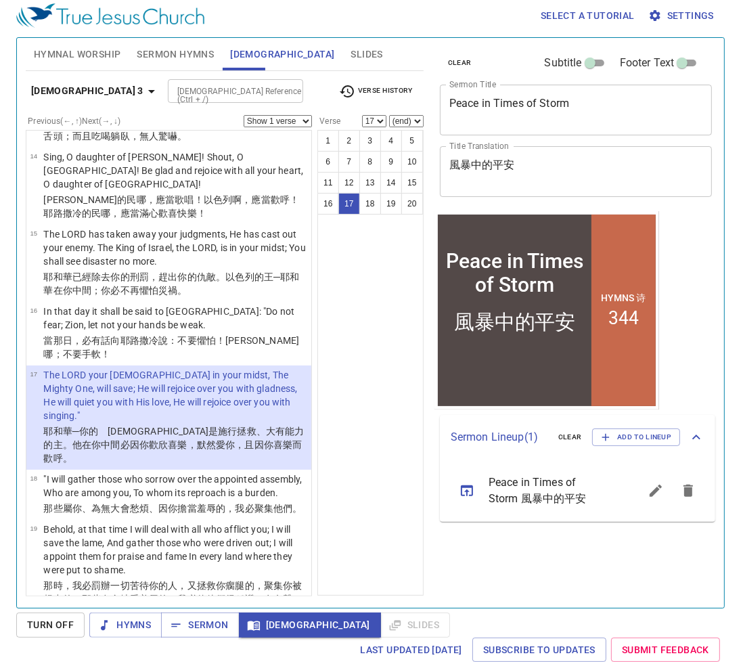
click at [381, 340] on div "1 2 3 4 5 6 7 8 9 10 11 12 13 14 15 16 17 18 19 20" at bounding box center [371, 363] width 106 height 466
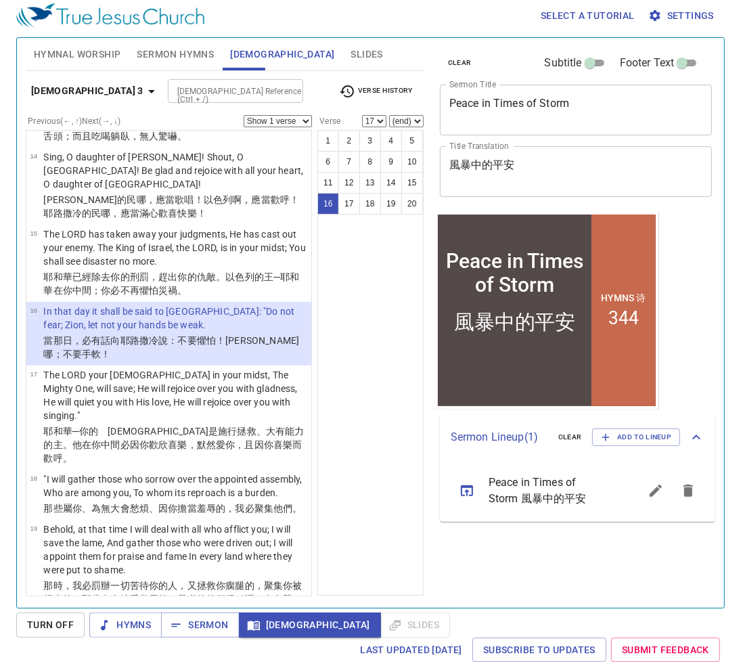
select select "16"
click at [391, 312] on div "1 2 3 4 5 6 7 8 9 10 11 12 13 14 15 16 17 18 19 20" at bounding box center [371, 363] width 106 height 466
click at [364, 479] on div "1 2 3 4 5 6 7 8 9 10 11 12 13 14 15 16 17 18 19 20" at bounding box center [371, 363] width 106 height 466
click at [374, 404] on div "1 2 3 4 5 6 7 8 9 10 11 12 13 14 15 16 17 18 19 20" at bounding box center [371, 363] width 106 height 466
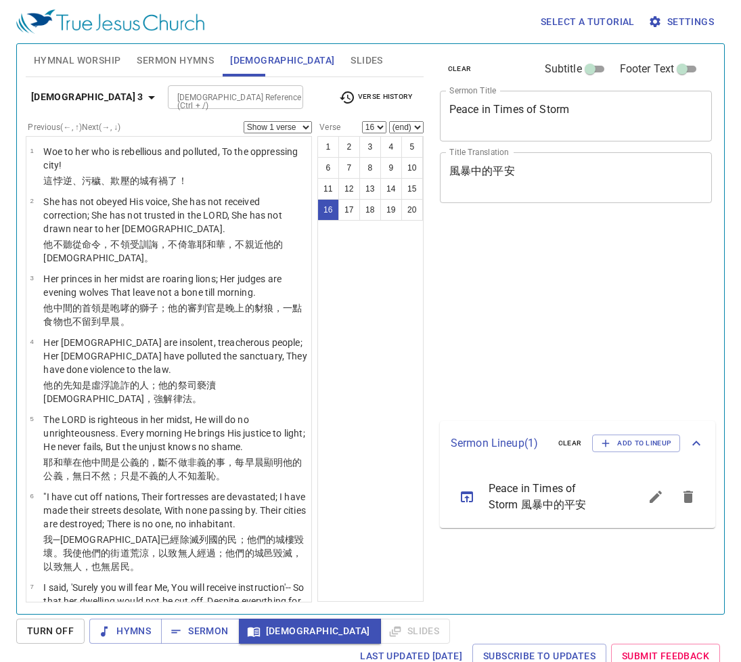
select select "16"
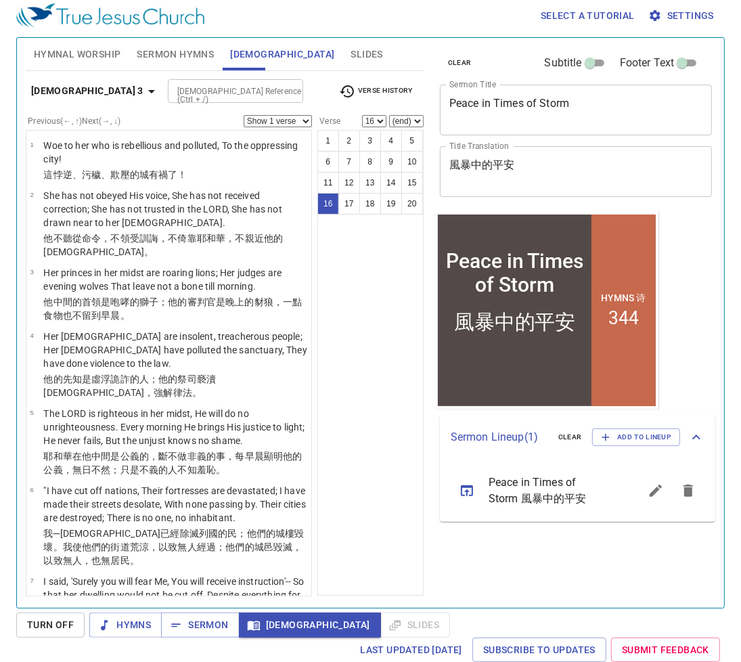
scroll to position [1033, 0]
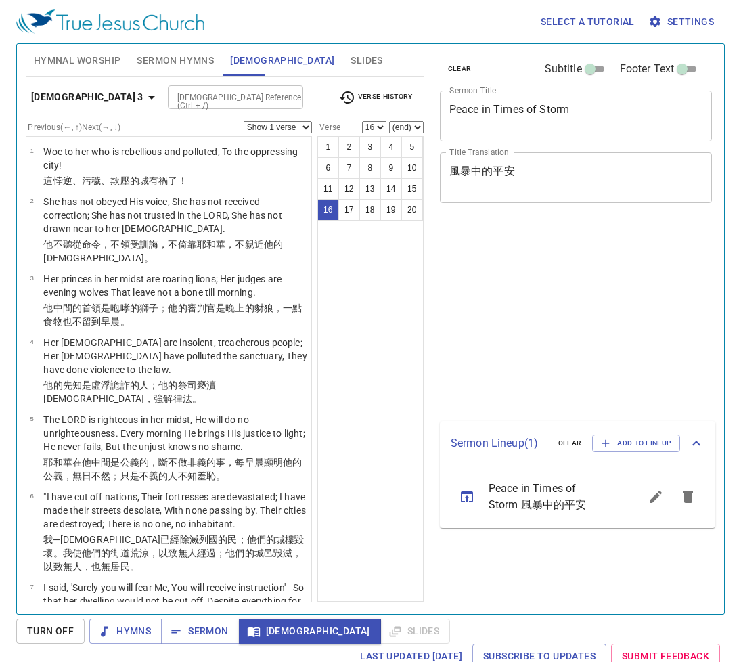
select select "16"
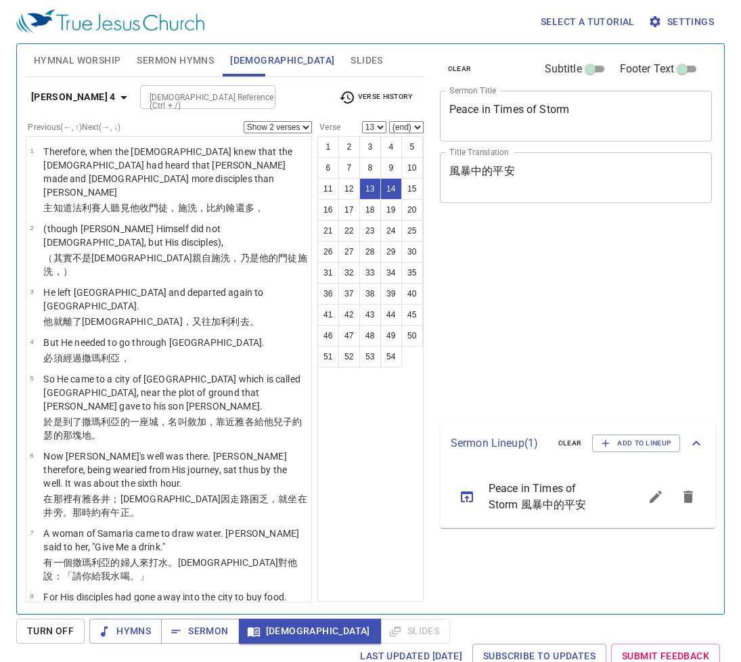
select select "2"
select select "13"
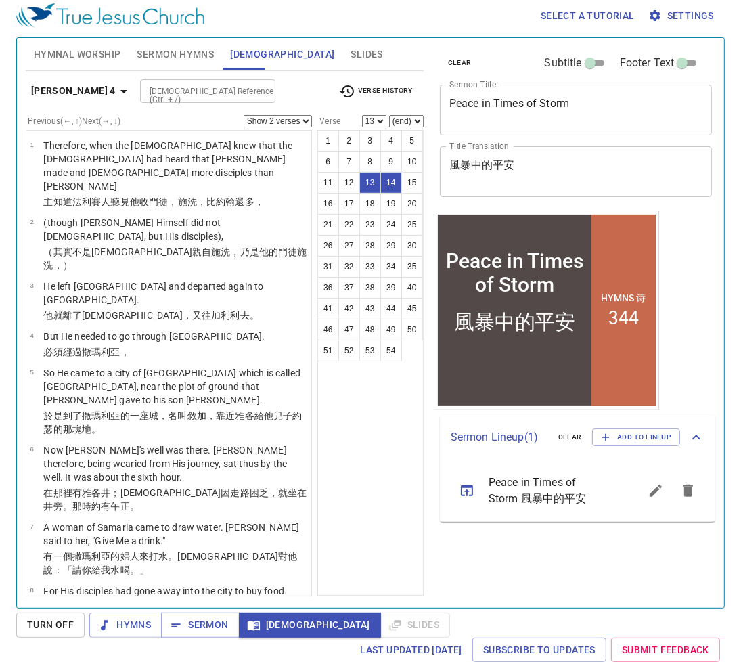
scroll to position [548, 0]
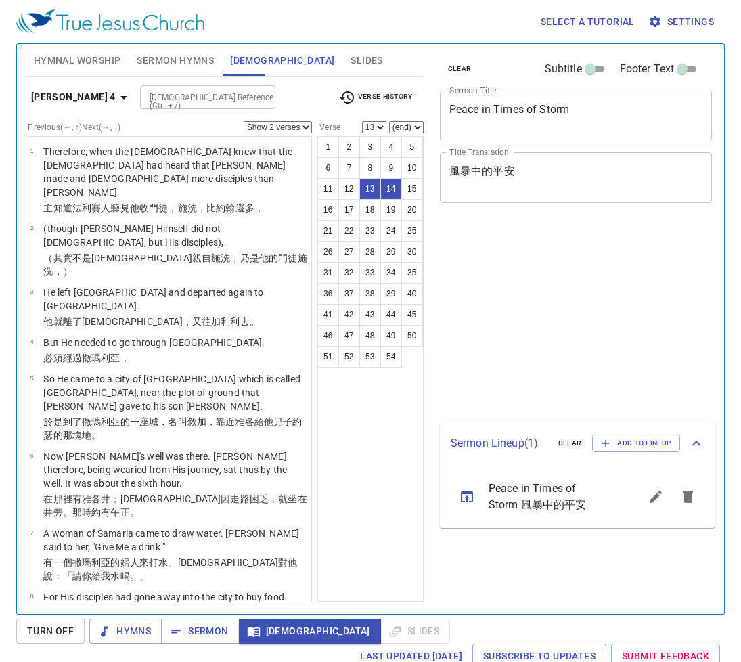
select select "2"
select select "13"
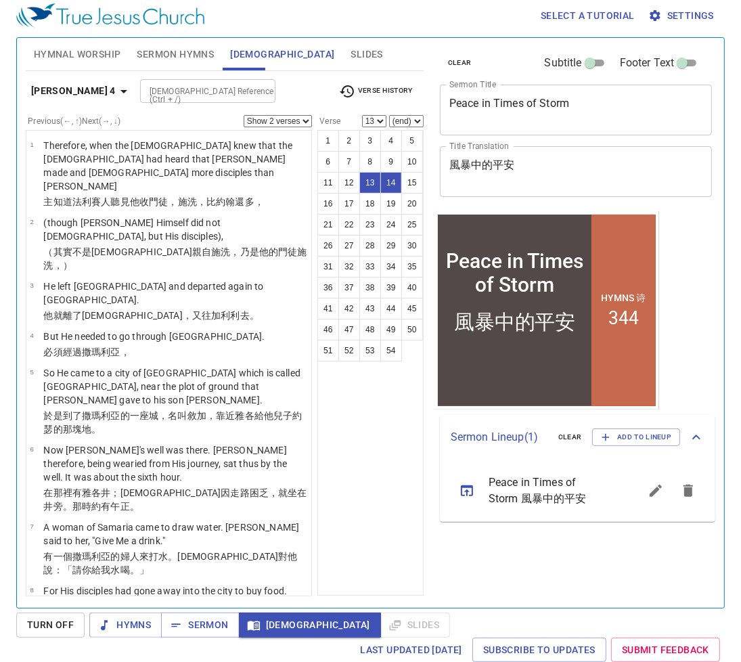
scroll to position [548, 0]
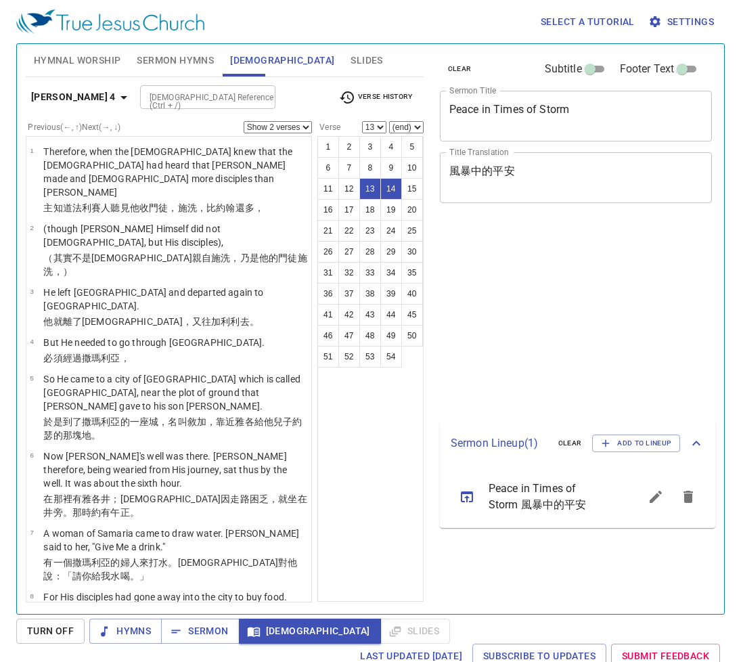
select select "2"
select select "13"
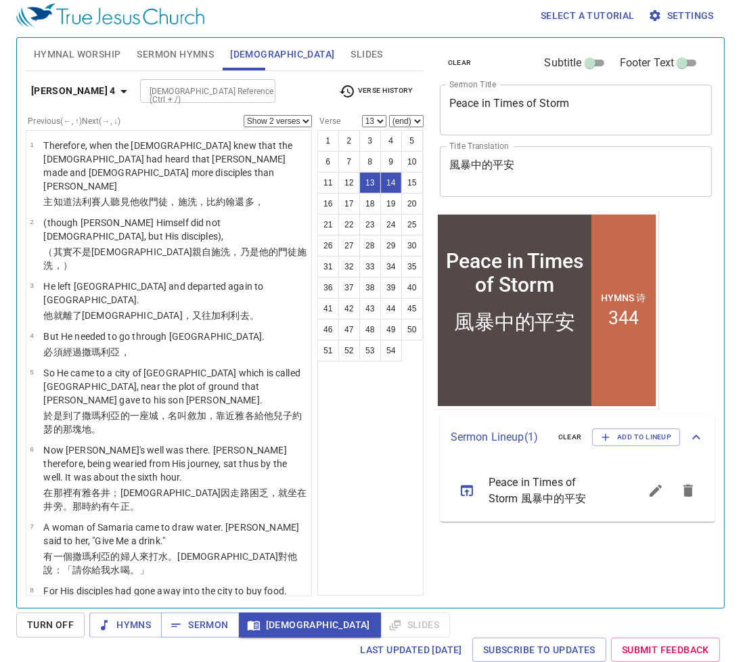
scroll to position [548, 0]
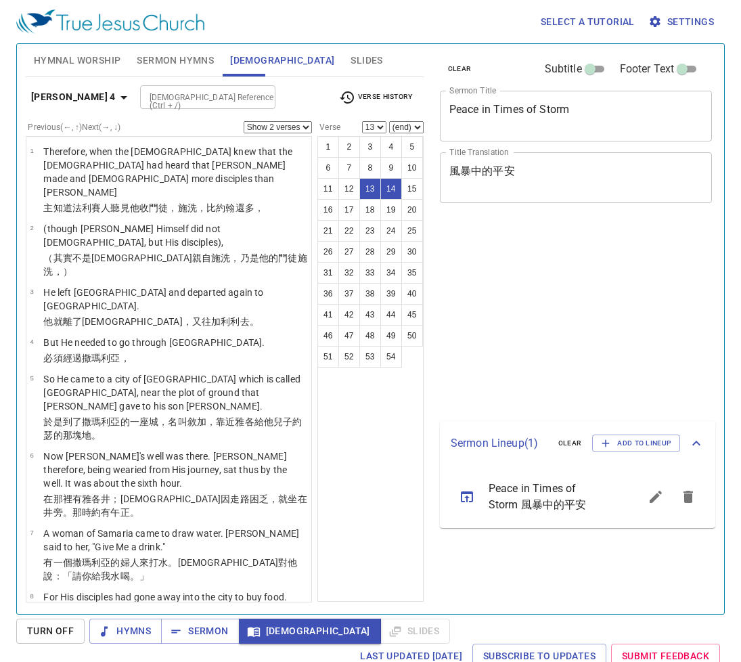
select select "2"
select select "13"
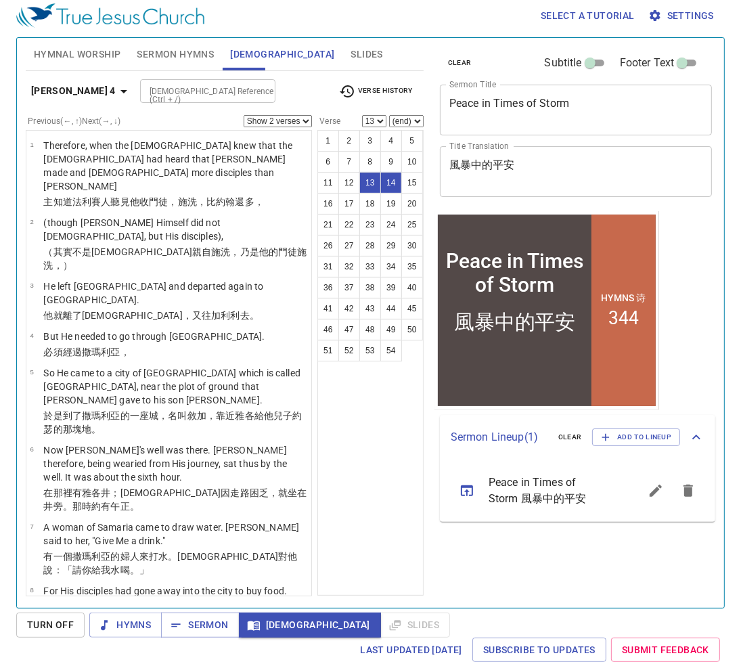
scroll to position [548, 0]
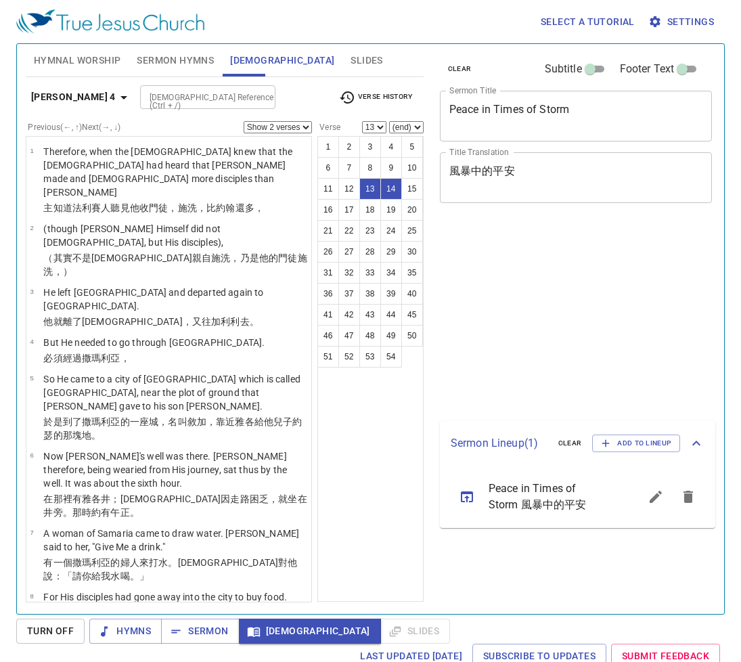
select select "2"
select select "13"
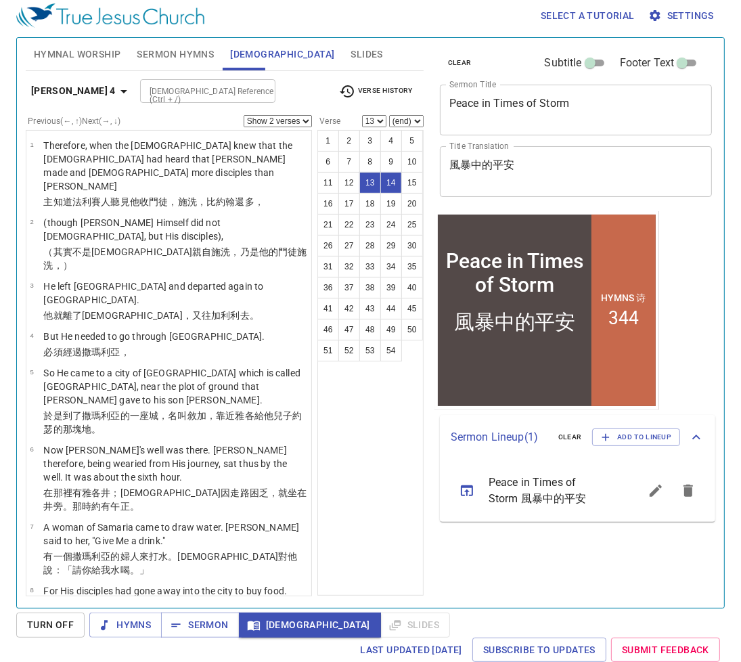
scroll to position [548, 0]
